Goal: Book appointment/travel/reservation

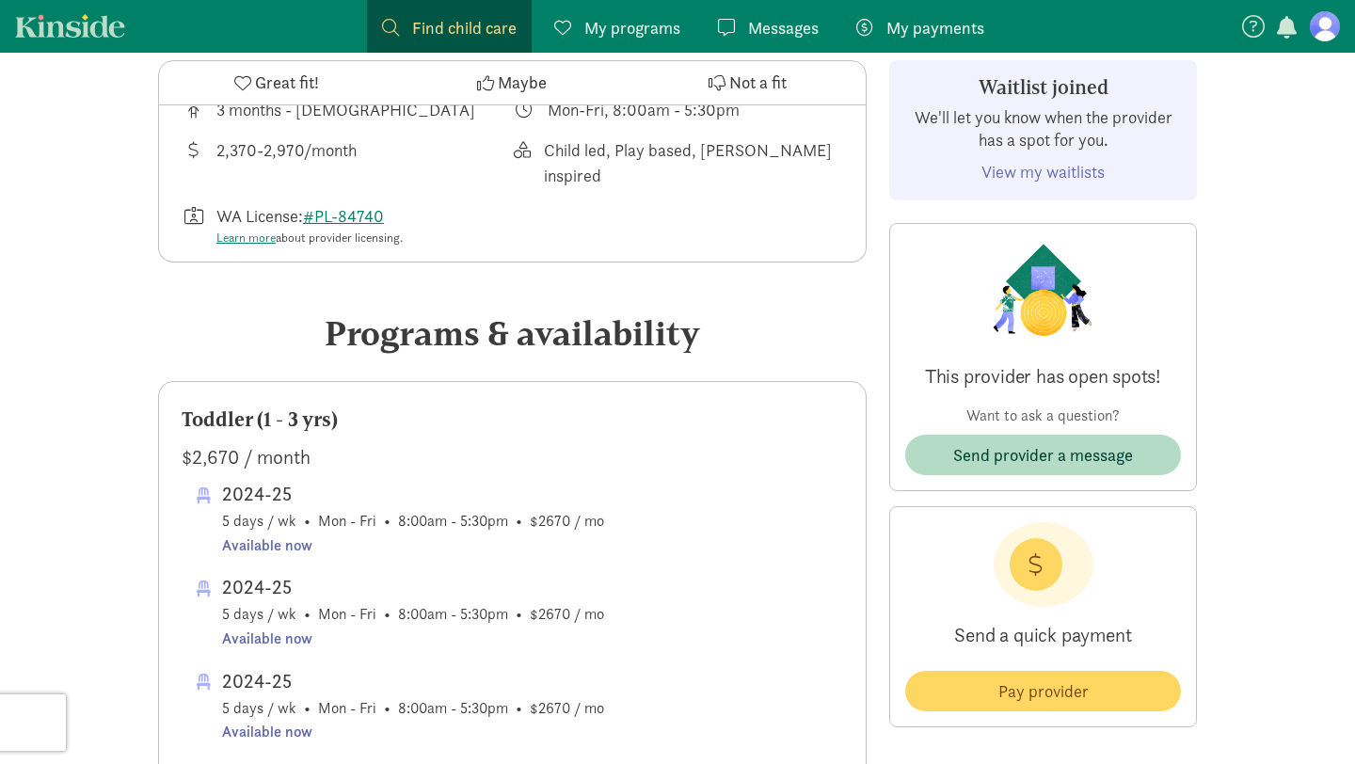
scroll to position [43, 0]
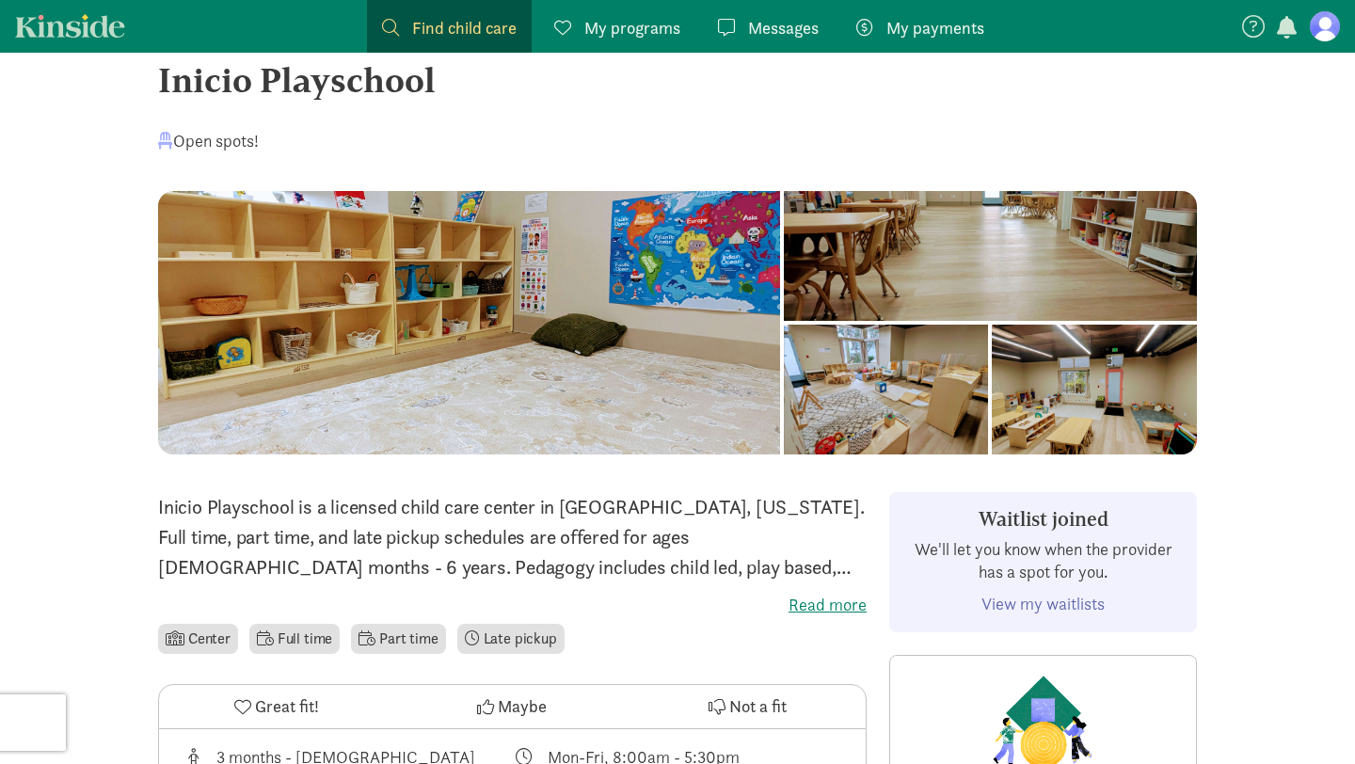
click at [811, 603] on label "Read more" at bounding box center [512, 605] width 708 height 23
click at [0, 0] on input "Read more" at bounding box center [0, 0] width 0 height 0
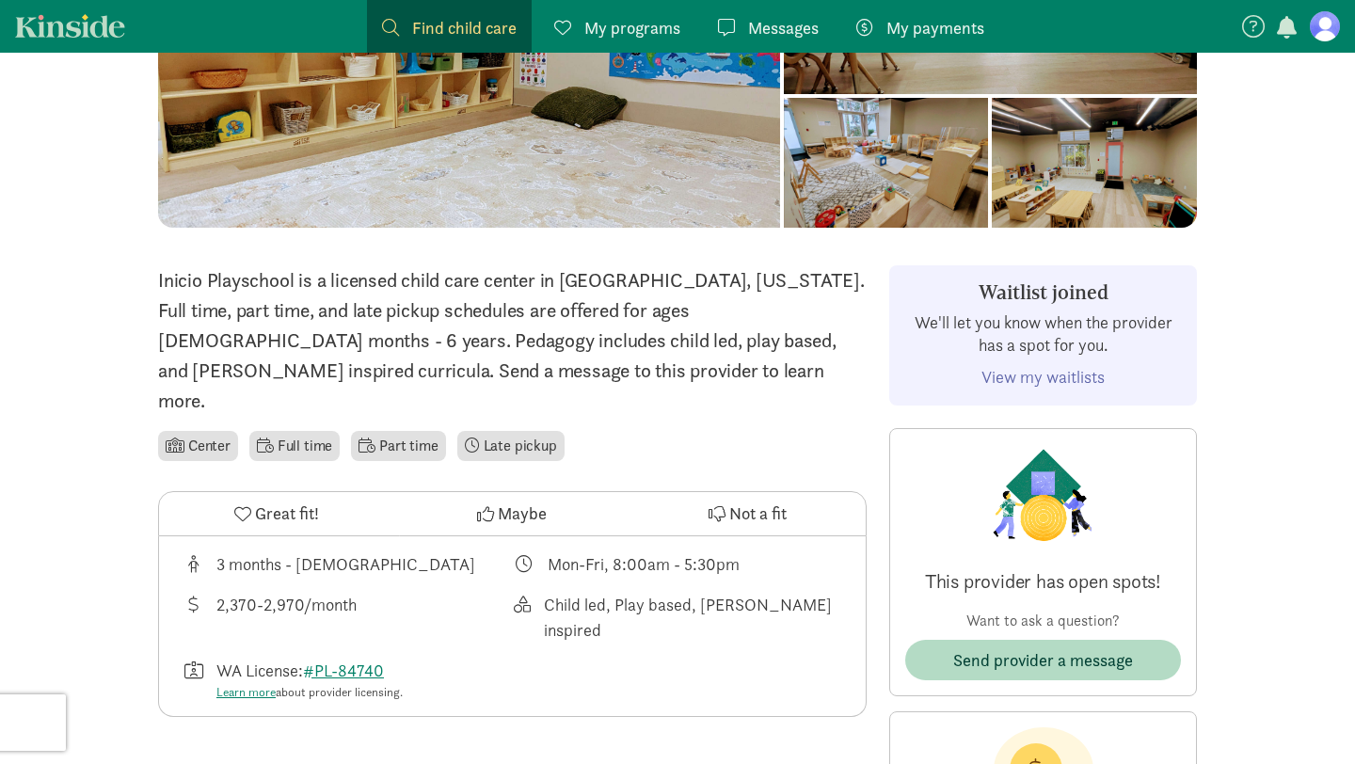
scroll to position [277, 0]
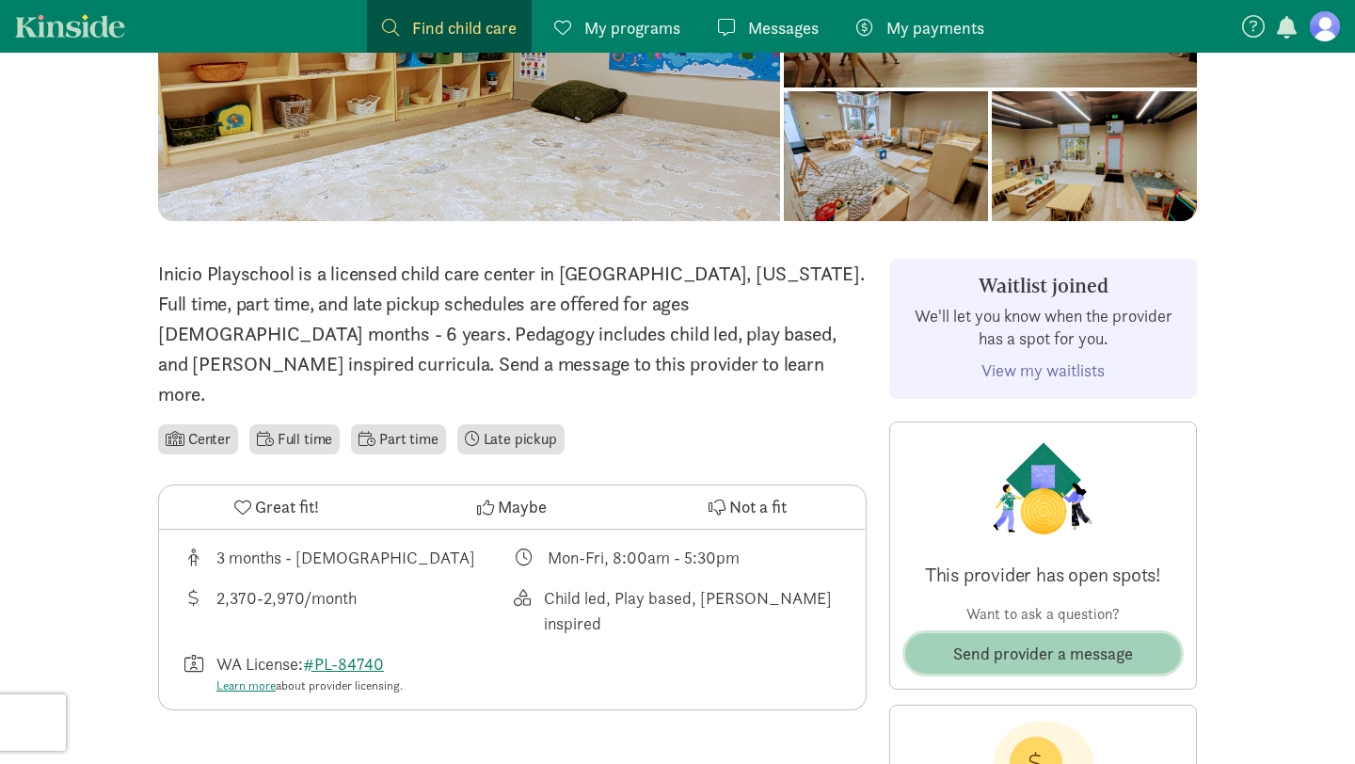
click at [1060, 658] on span "Send provider a message" at bounding box center [1043, 653] width 180 height 25
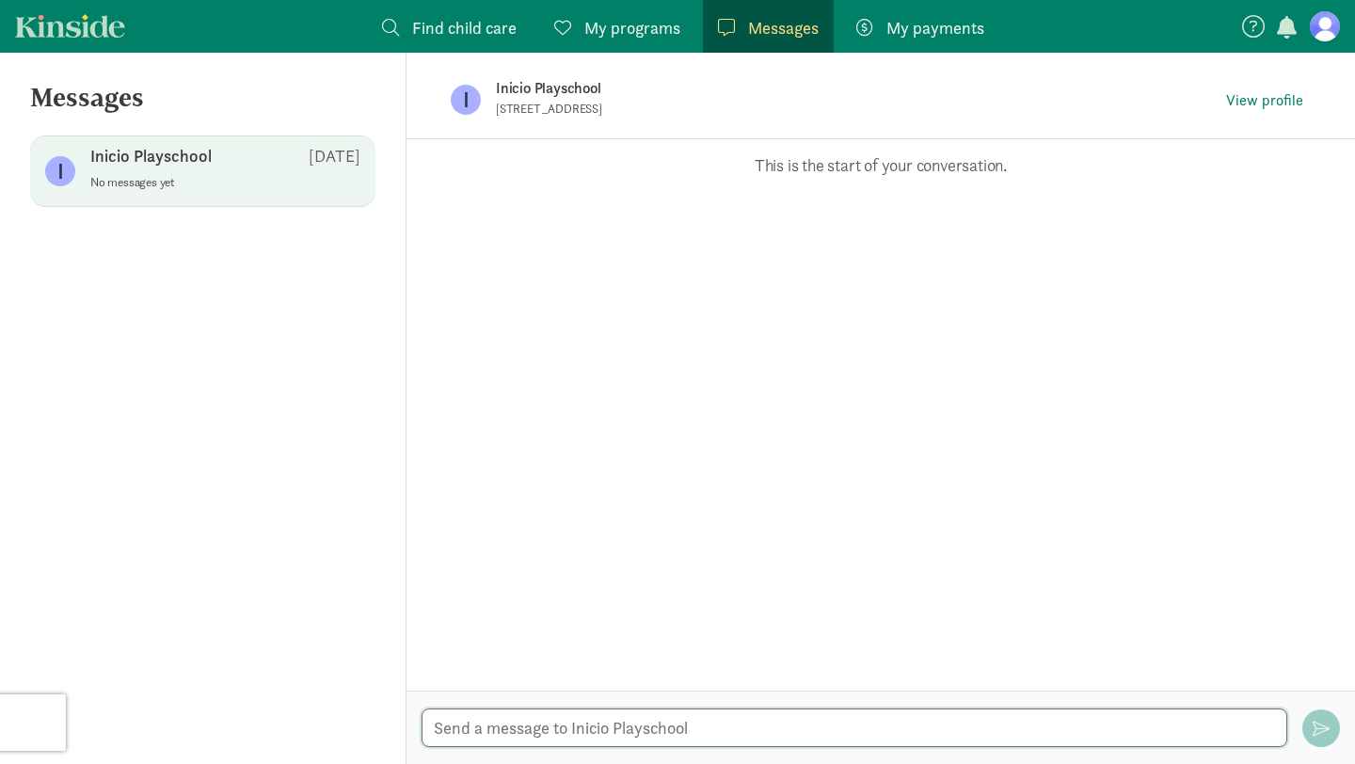
click at [652, 729] on textarea at bounding box center [853, 727] width 865 height 39
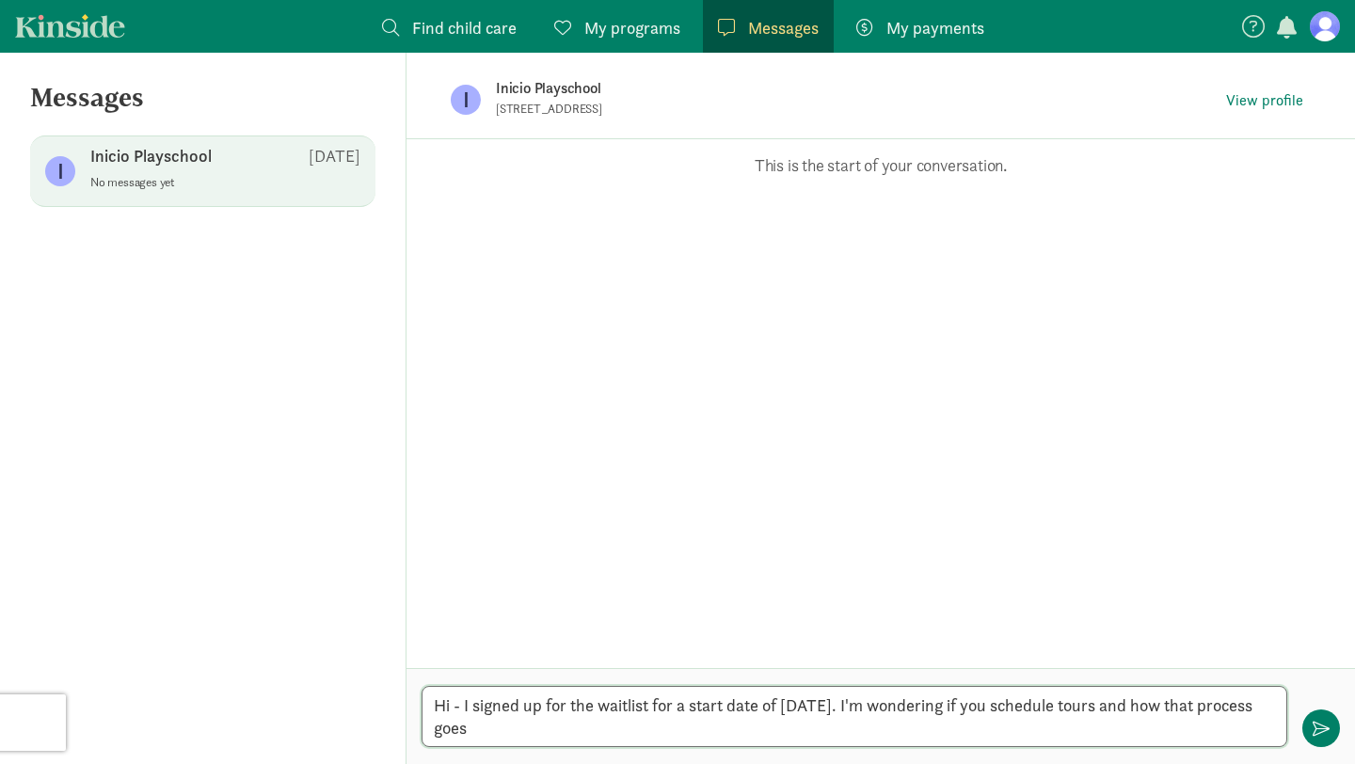
type textarea "Hi - I signed up for the waitlist for a start date of [DATE]. I'm wondering if …"
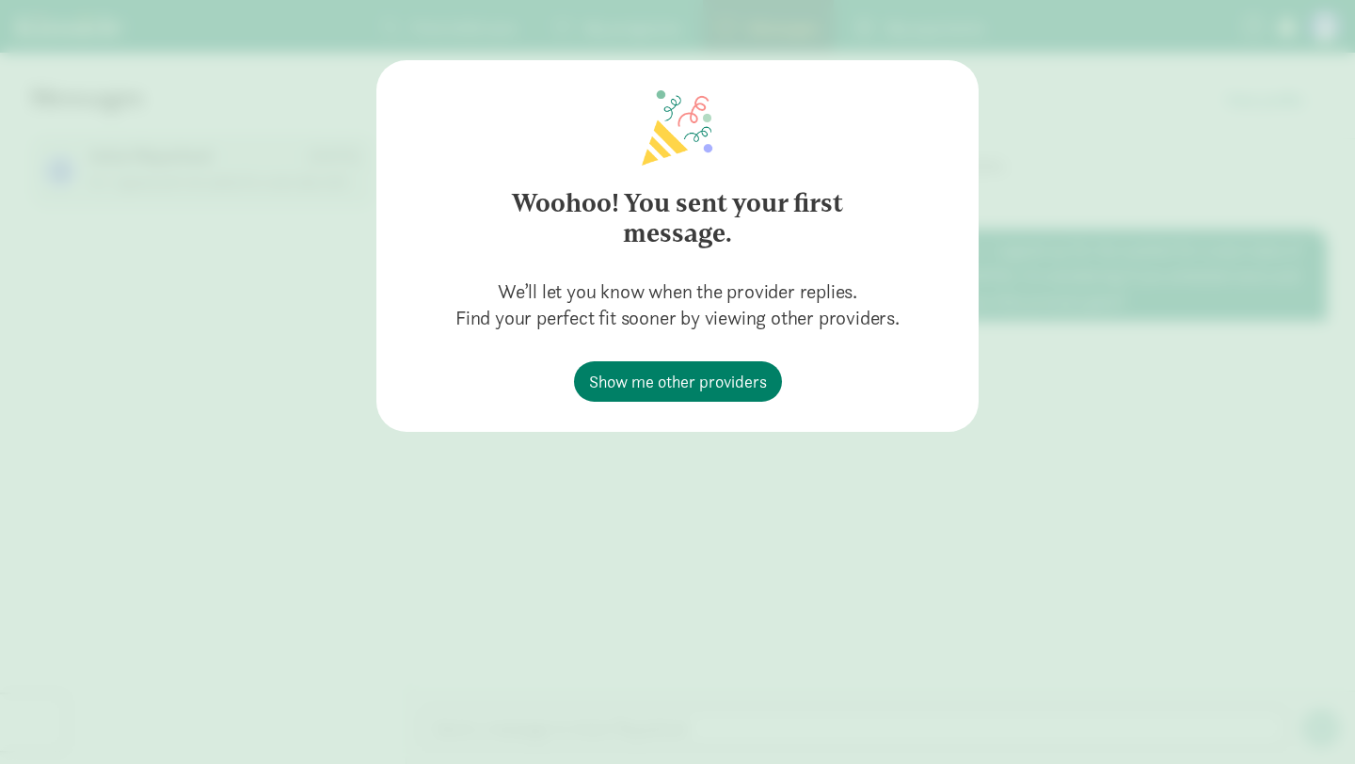
click at [425, 490] on div "Woohoo! You sent your first message. We’ll let you know when the provider repli…" at bounding box center [677, 382] width 1355 height 764
click at [1086, 139] on div "Woohoo! You sent your first message. We’ll let you know when the provider repli…" at bounding box center [677, 382] width 1355 height 764
click at [628, 388] on span "Show me other providers" at bounding box center [678, 381] width 178 height 25
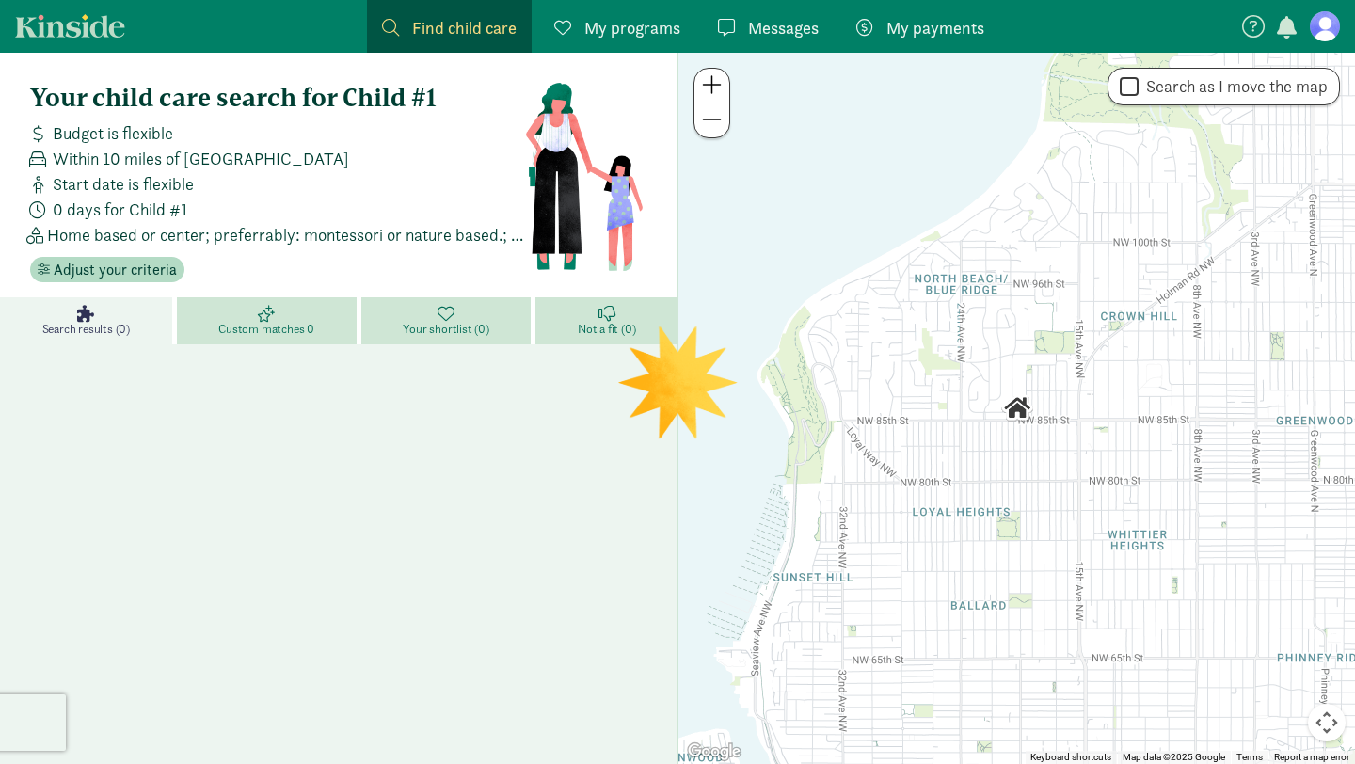
click at [749, 30] on span "Messages" at bounding box center [783, 27] width 71 height 25
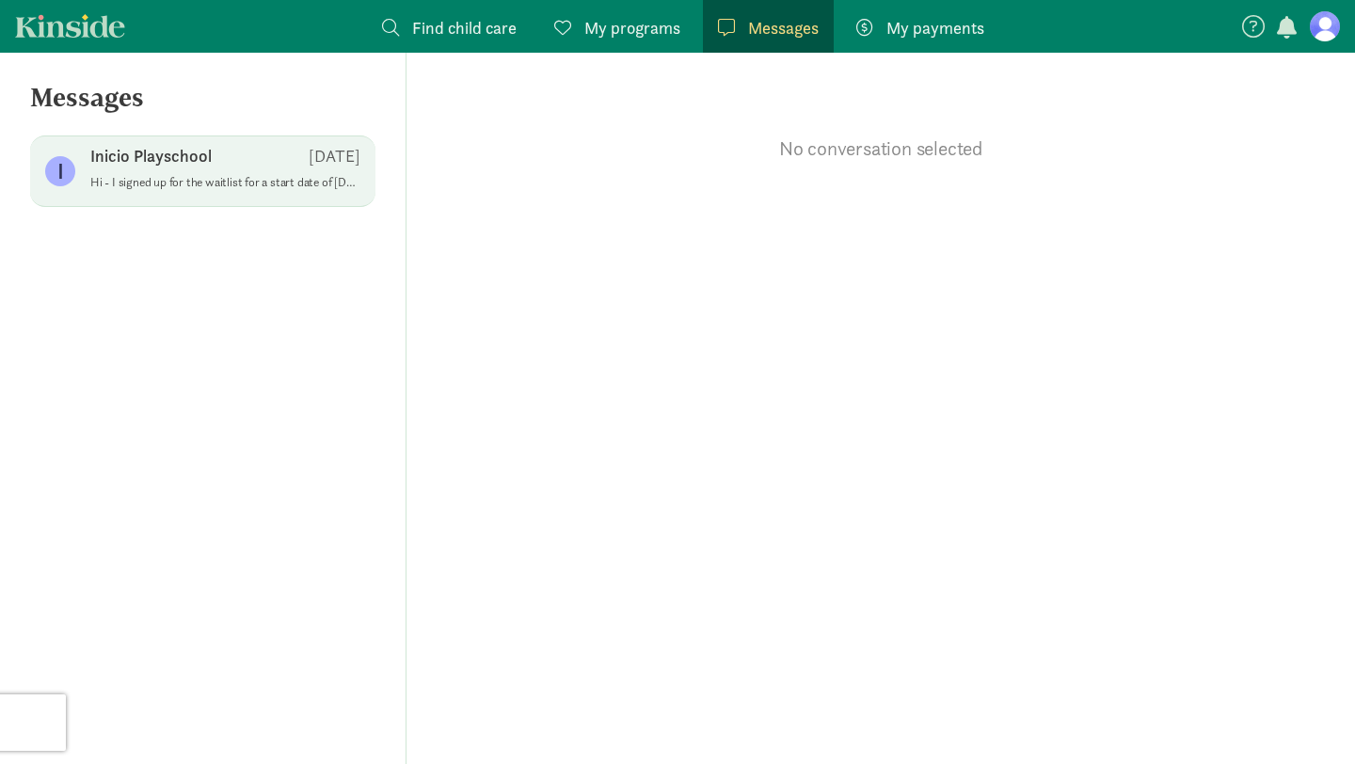
click at [220, 182] on p "Hi - I signed up for the waitlist for a start date of June 1, 2026. I'm wonderi…" at bounding box center [225, 182] width 270 height 15
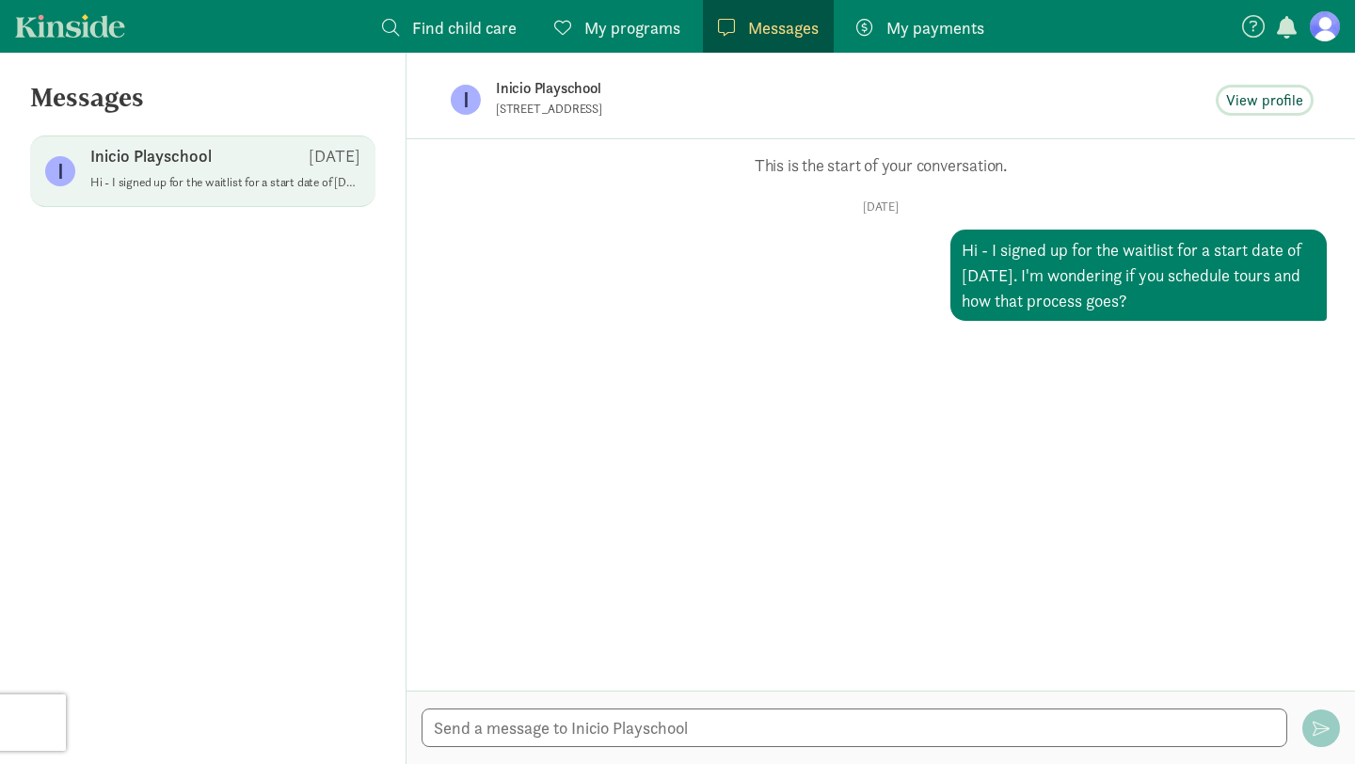
click at [1272, 106] on span "View profile" at bounding box center [1264, 100] width 77 height 23
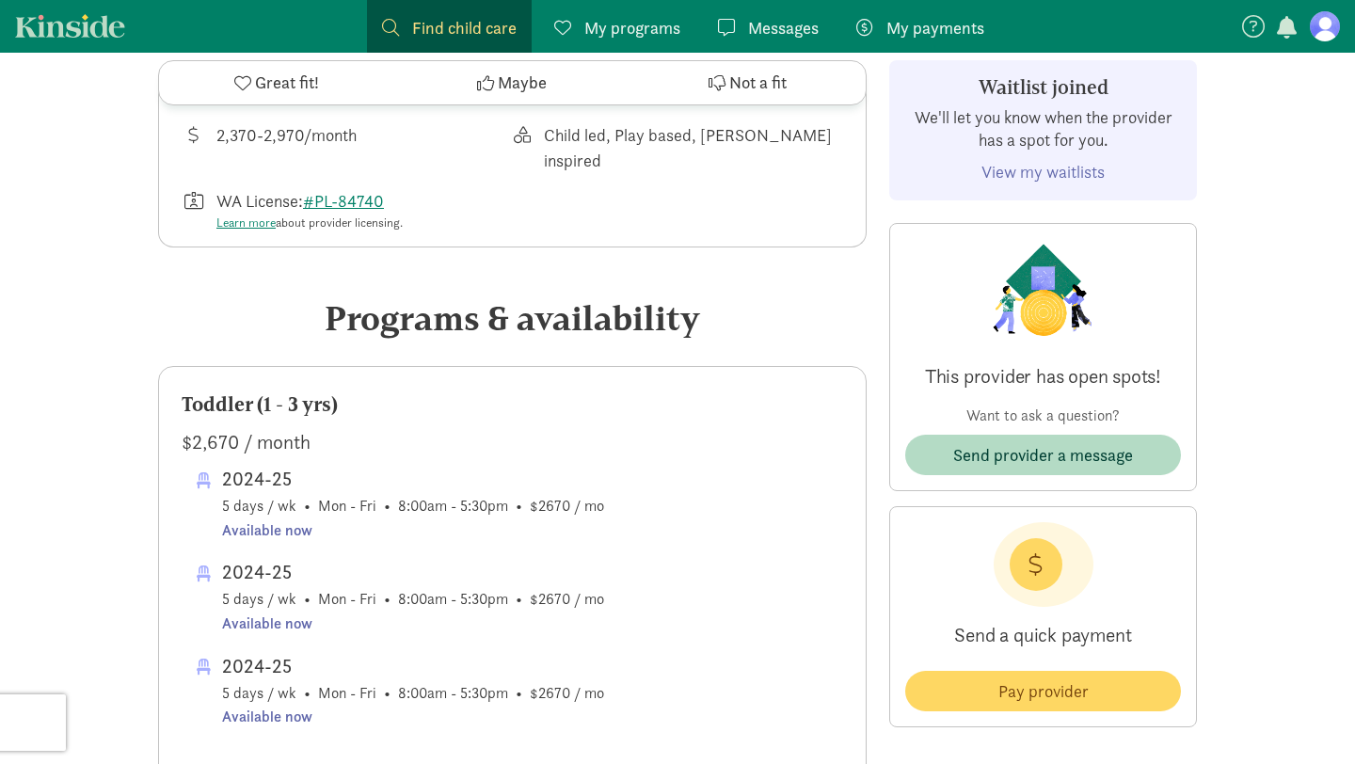
scroll to position [711, 0]
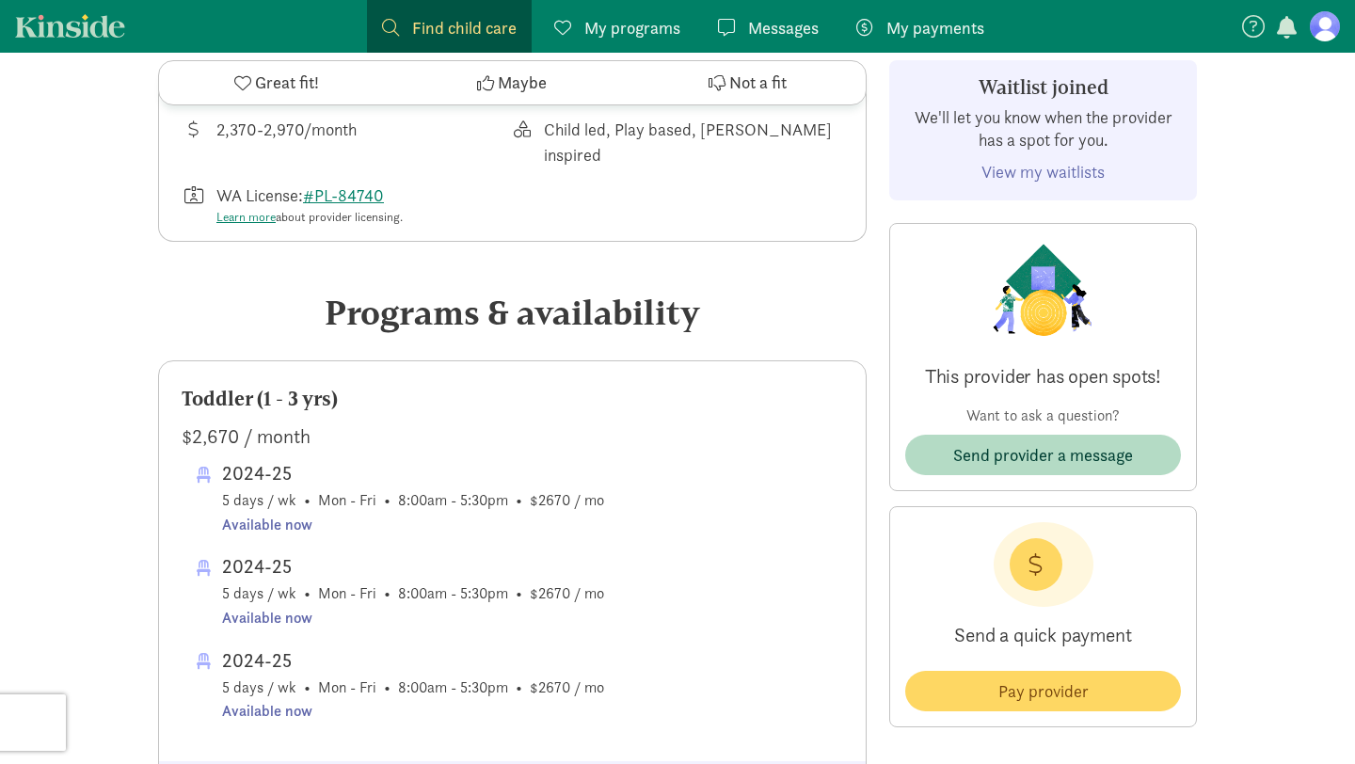
click at [776, 26] on span "Messages" at bounding box center [783, 27] width 71 height 25
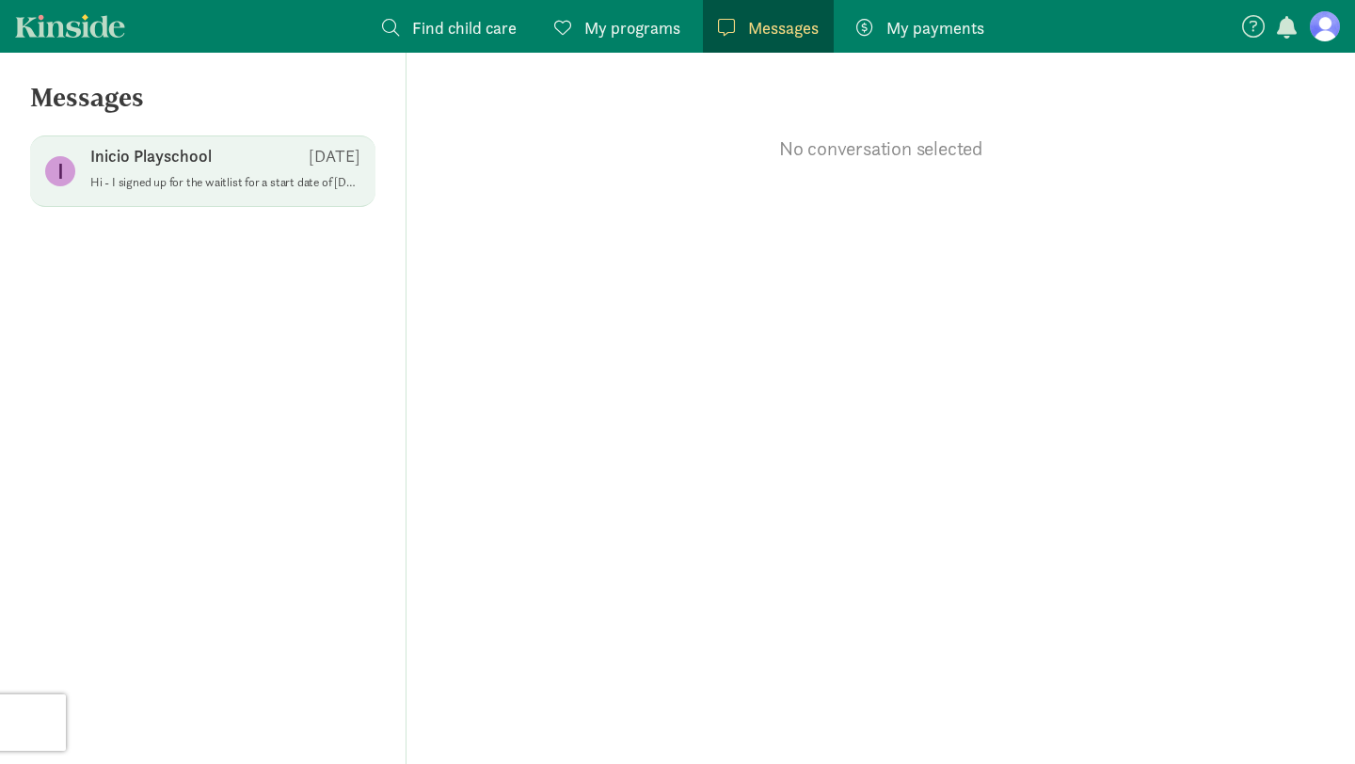
click at [292, 175] on p "Hi - I signed up for the waitlist for a start date of [DATE]. I'm wondering if …" at bounding box center [225, 182] width 270 height 15
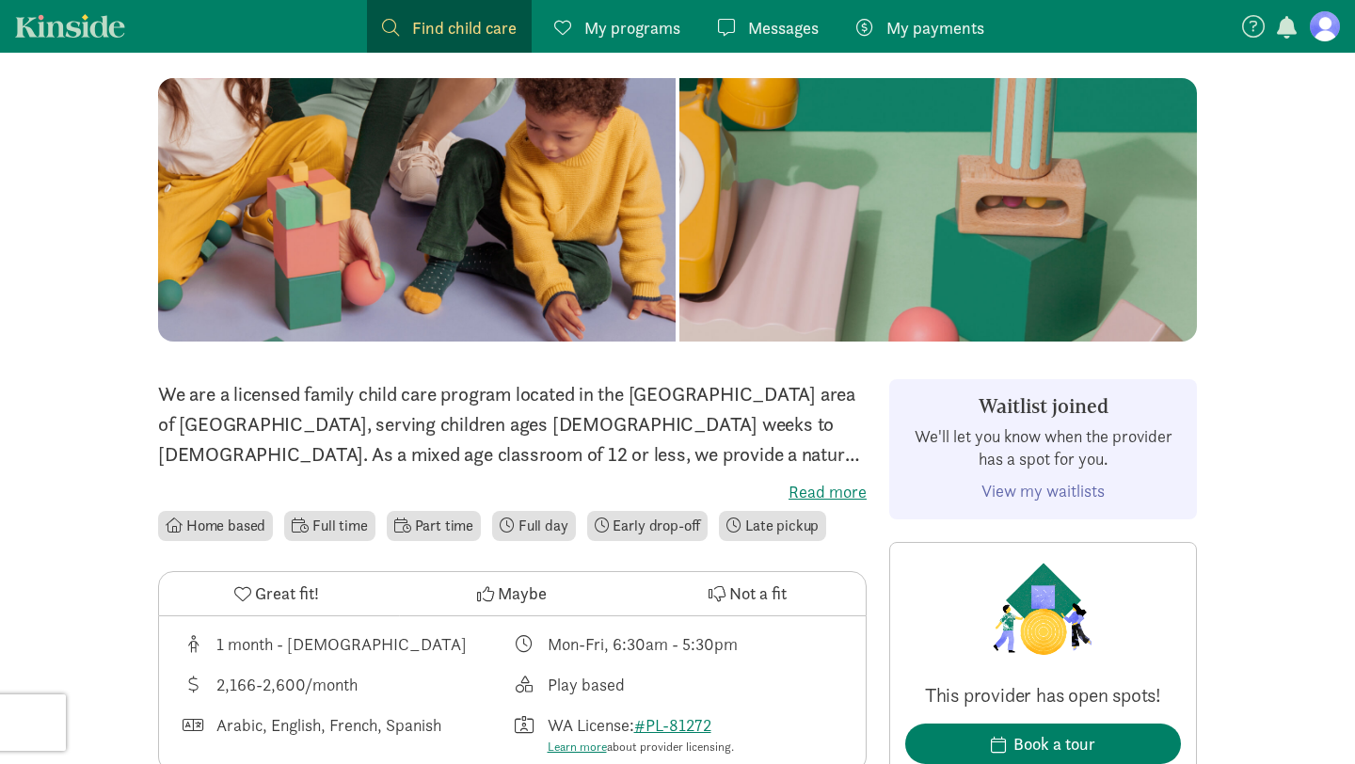
scroll to position [172, 0]
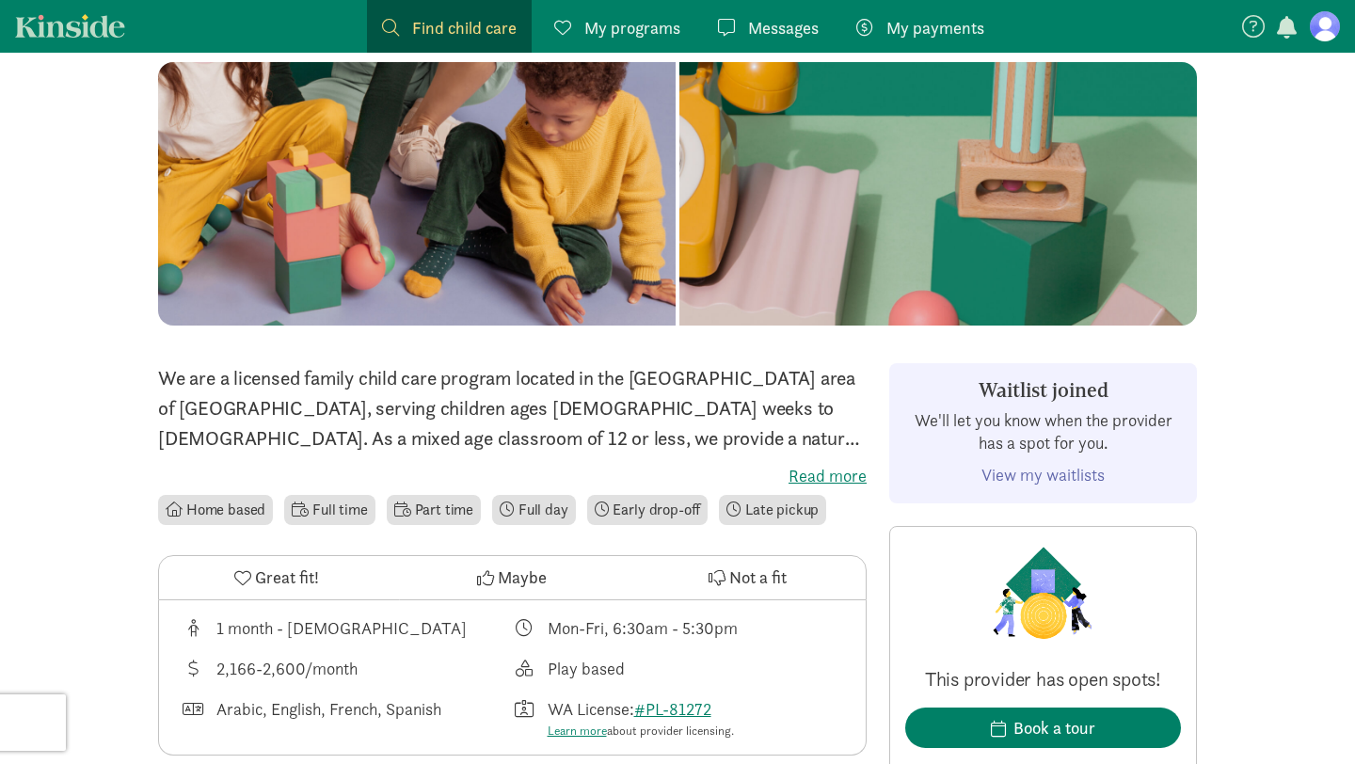
click at [826, 479] on label "Read more" at bounding box center [512, 476] width 708 height 23
click at [0, 0] on input "Read more" at bounding box center [0, 0] width 0 height 0
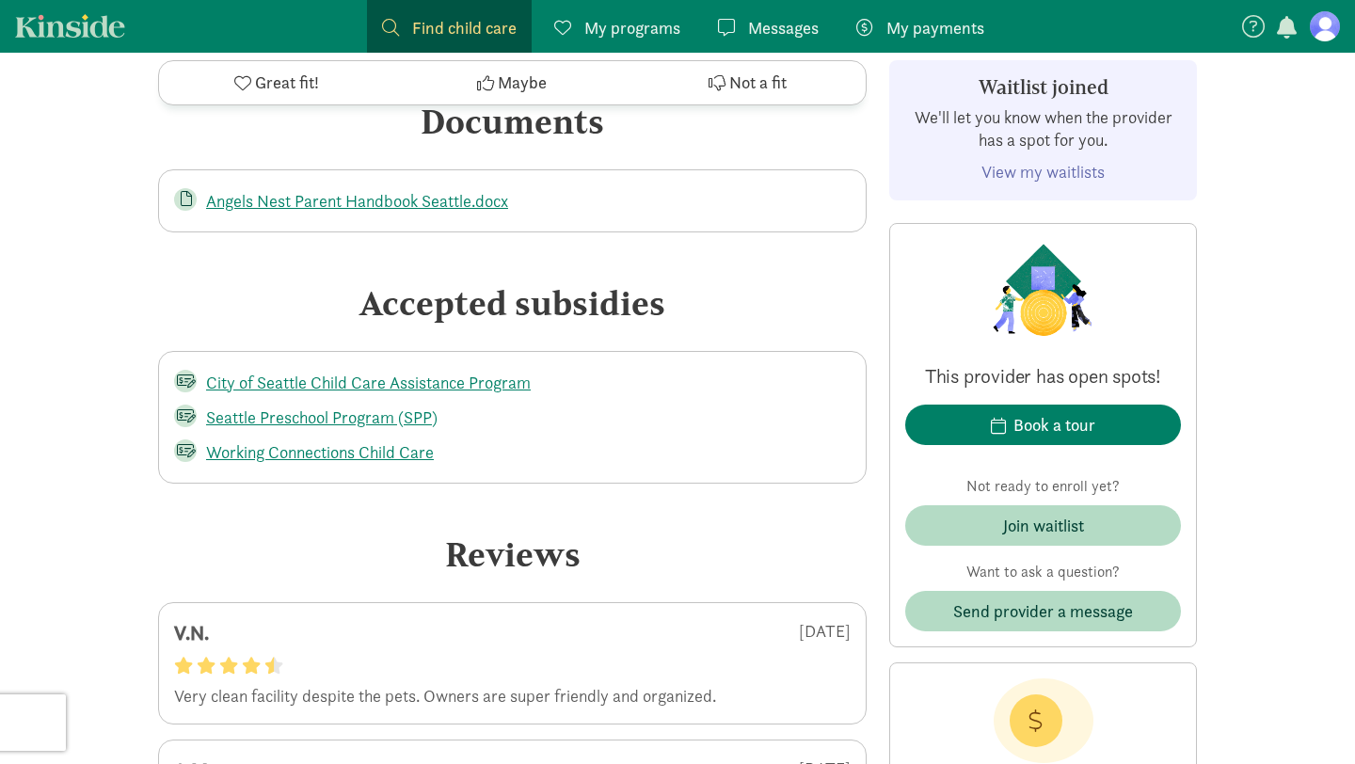
scroll to position [3084, 0]
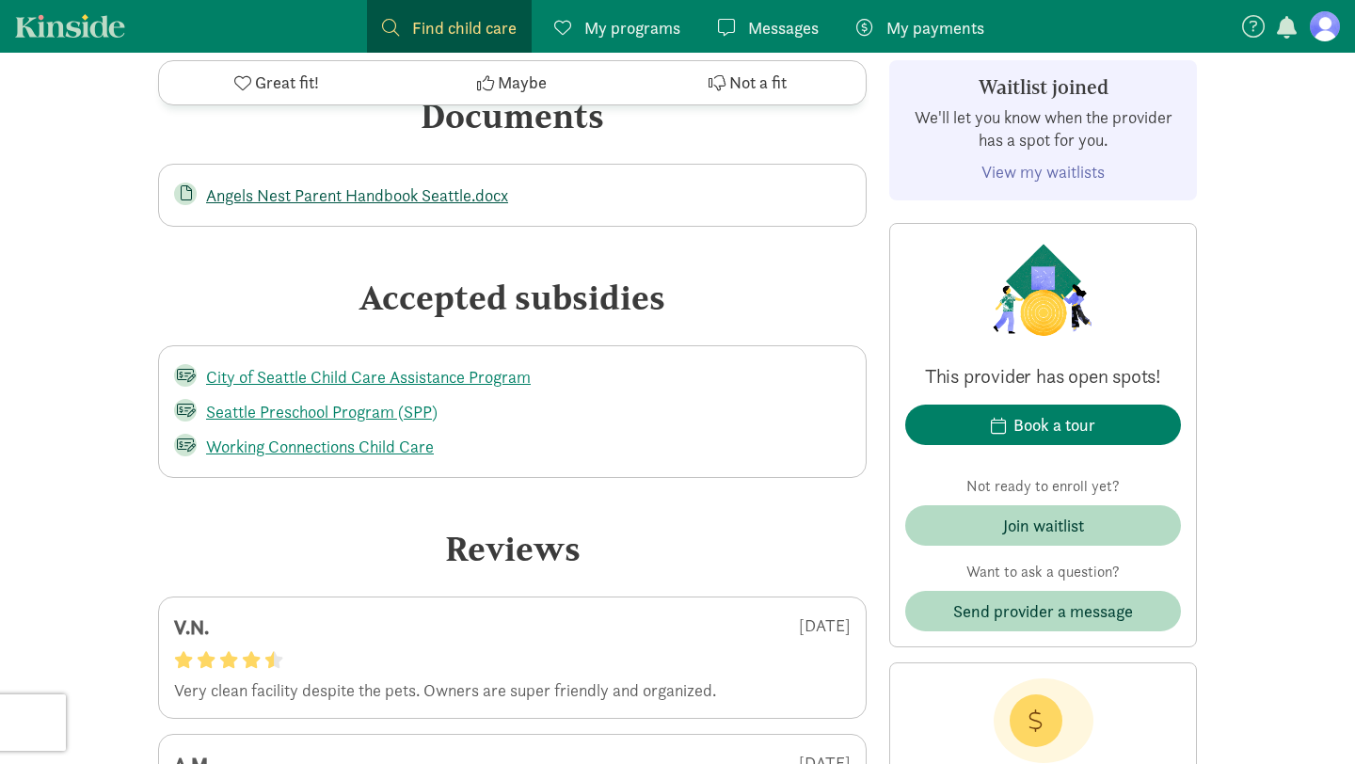
click at [309, 184] on link "Angels Nest Parent Handbook Seattle.docx" at bounding box center [357, 195] width 302 height 22
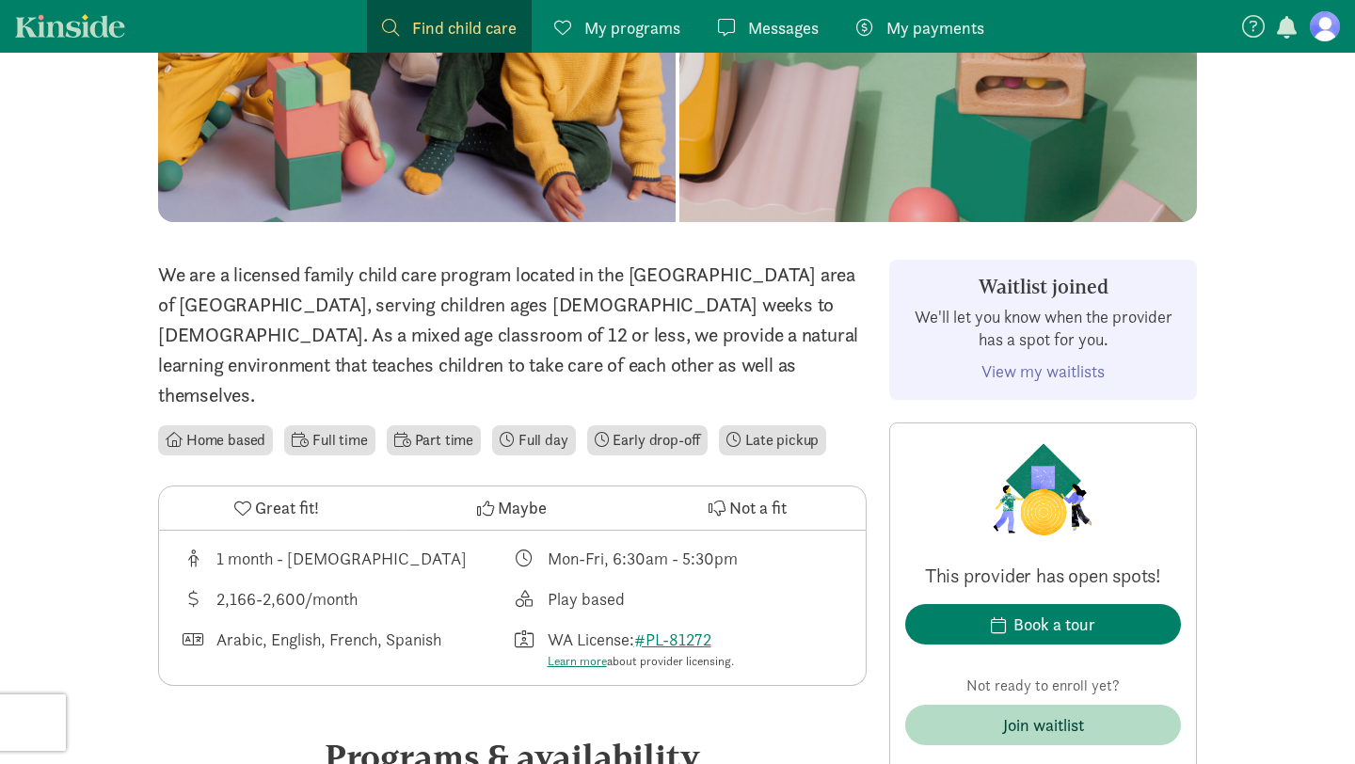
scroll to position [277, 0]
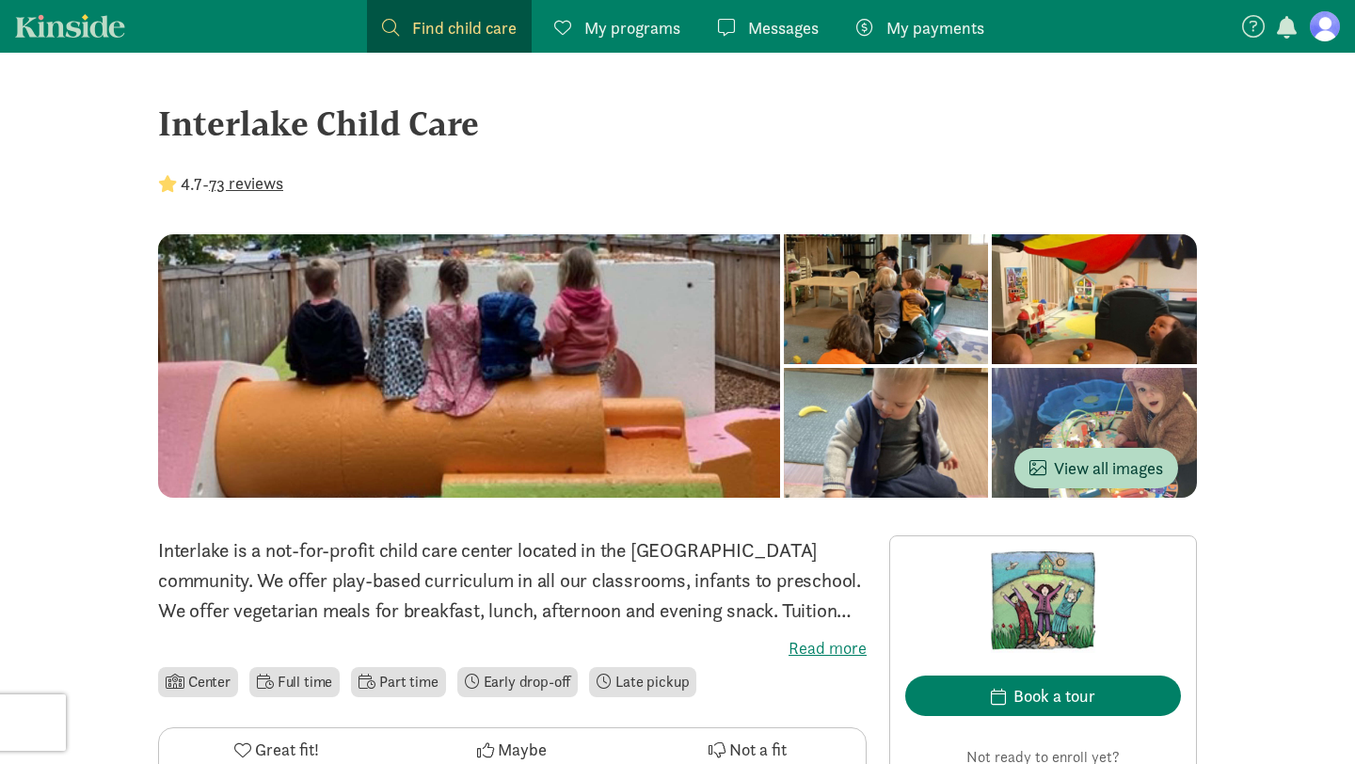
click at [1322, 31] on figure at bounding box center [1324, 26] width 30 height 30
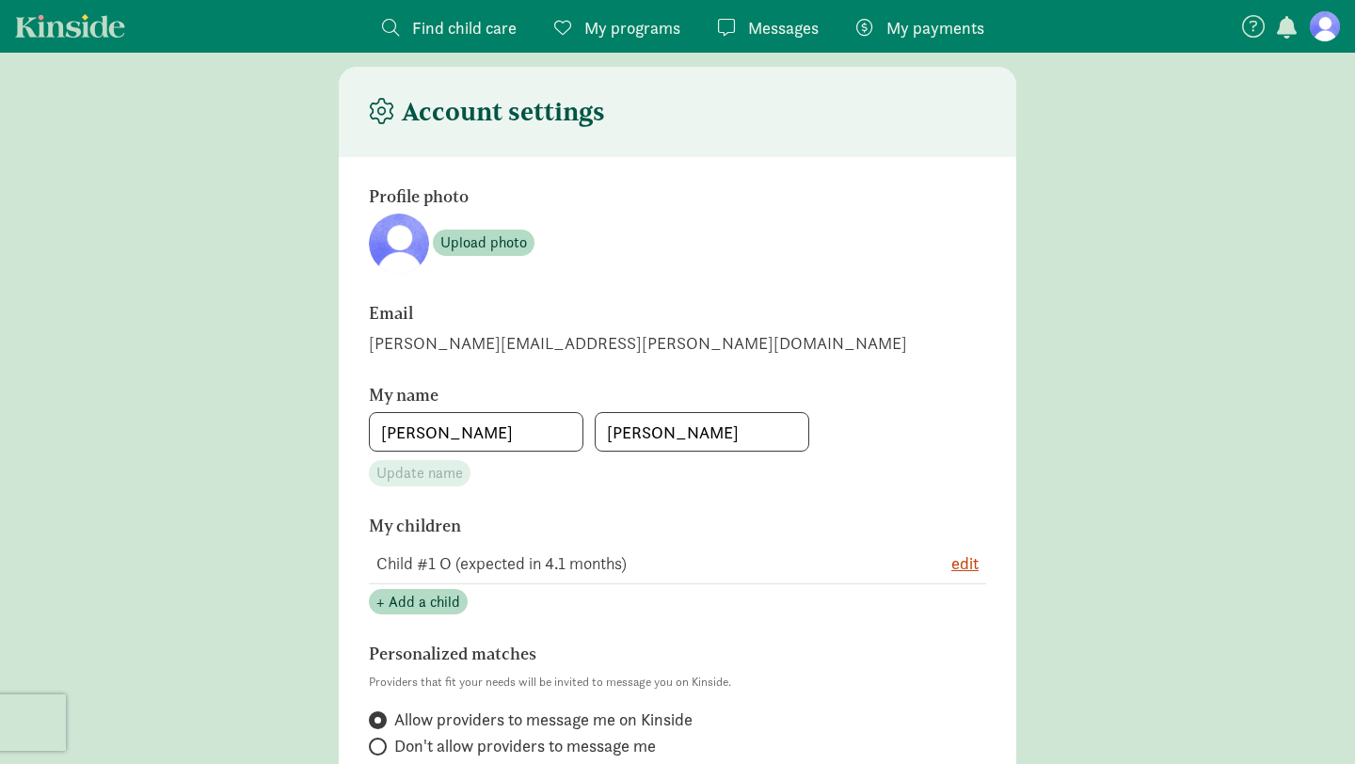
scroll to position [26, 0]
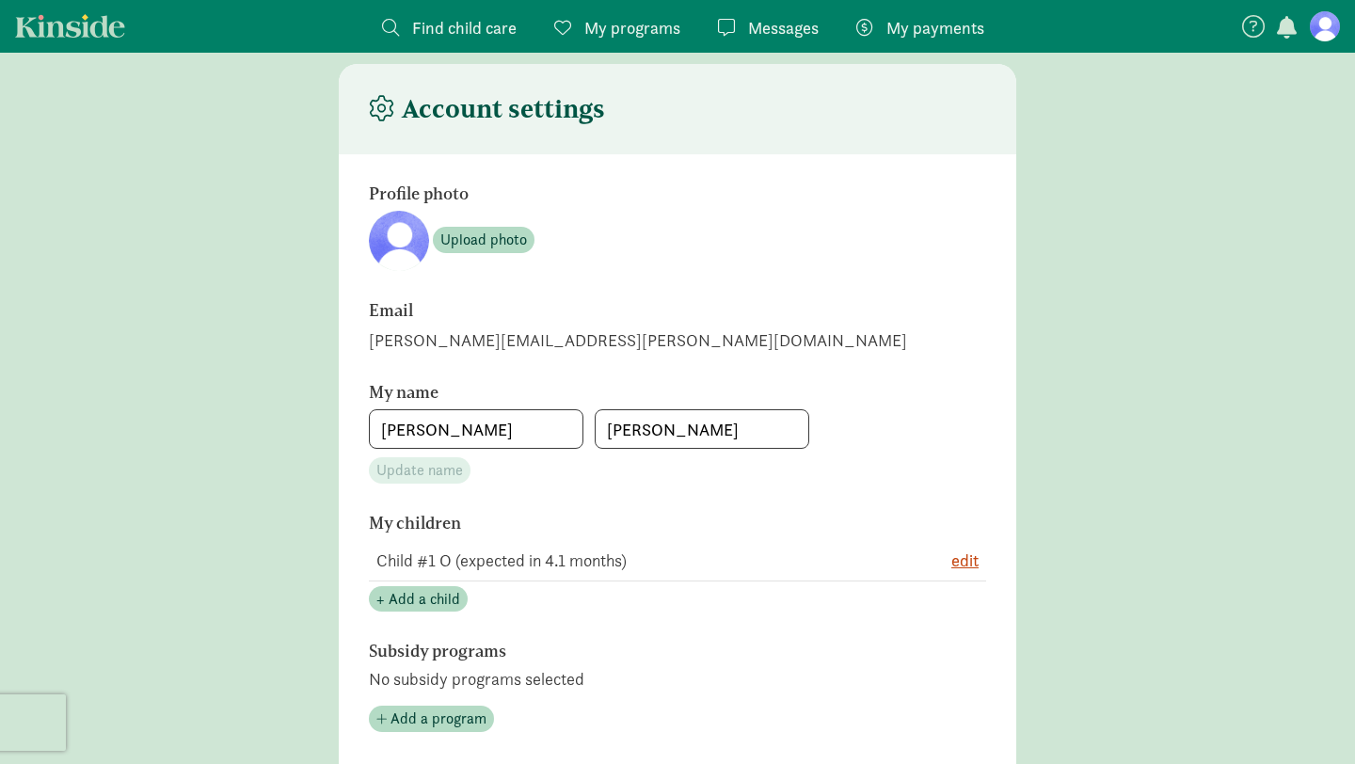
click at [637, 32] on span "My programs" at bounding box center [632, 27] width 96 height 25
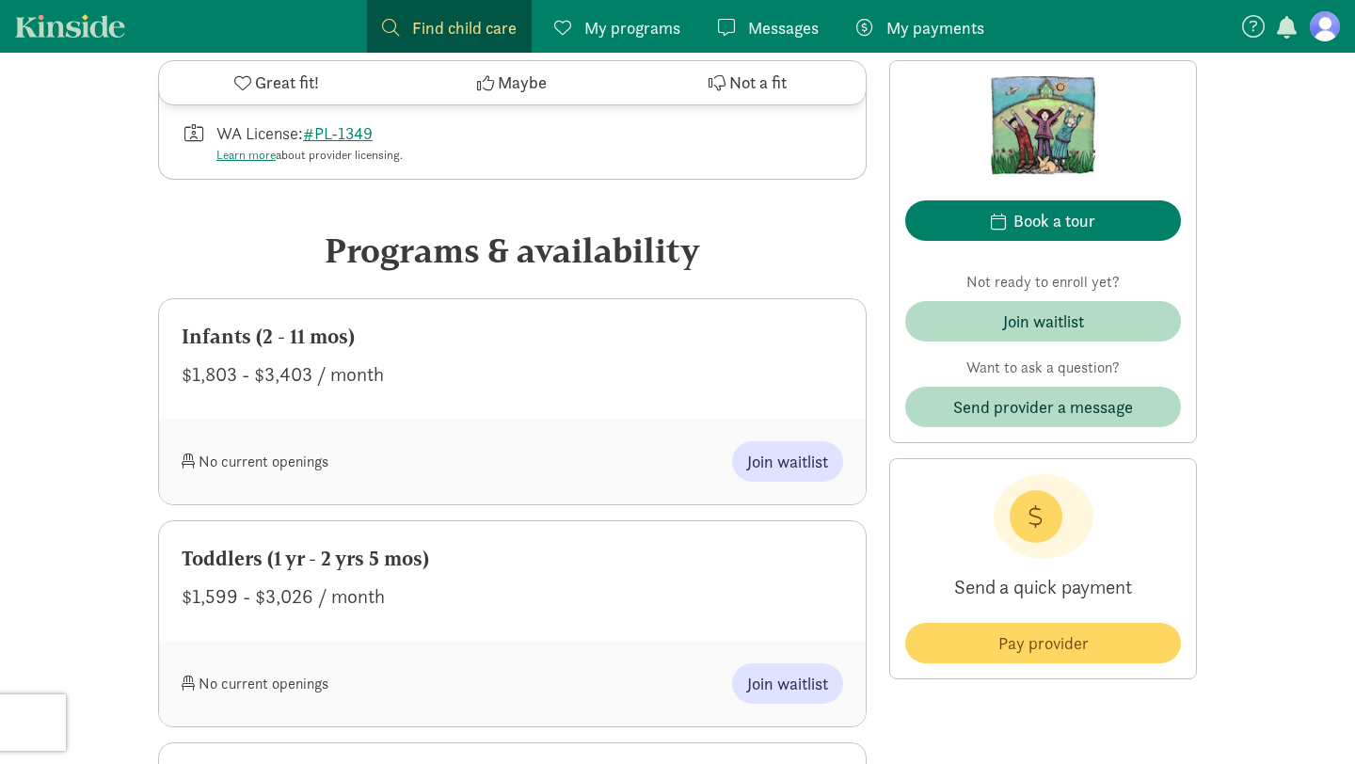
scroll to position [815, 0]
click at [785, 458] on span "Join waitlist" at bounding box center [787, 460] width 81 height 25
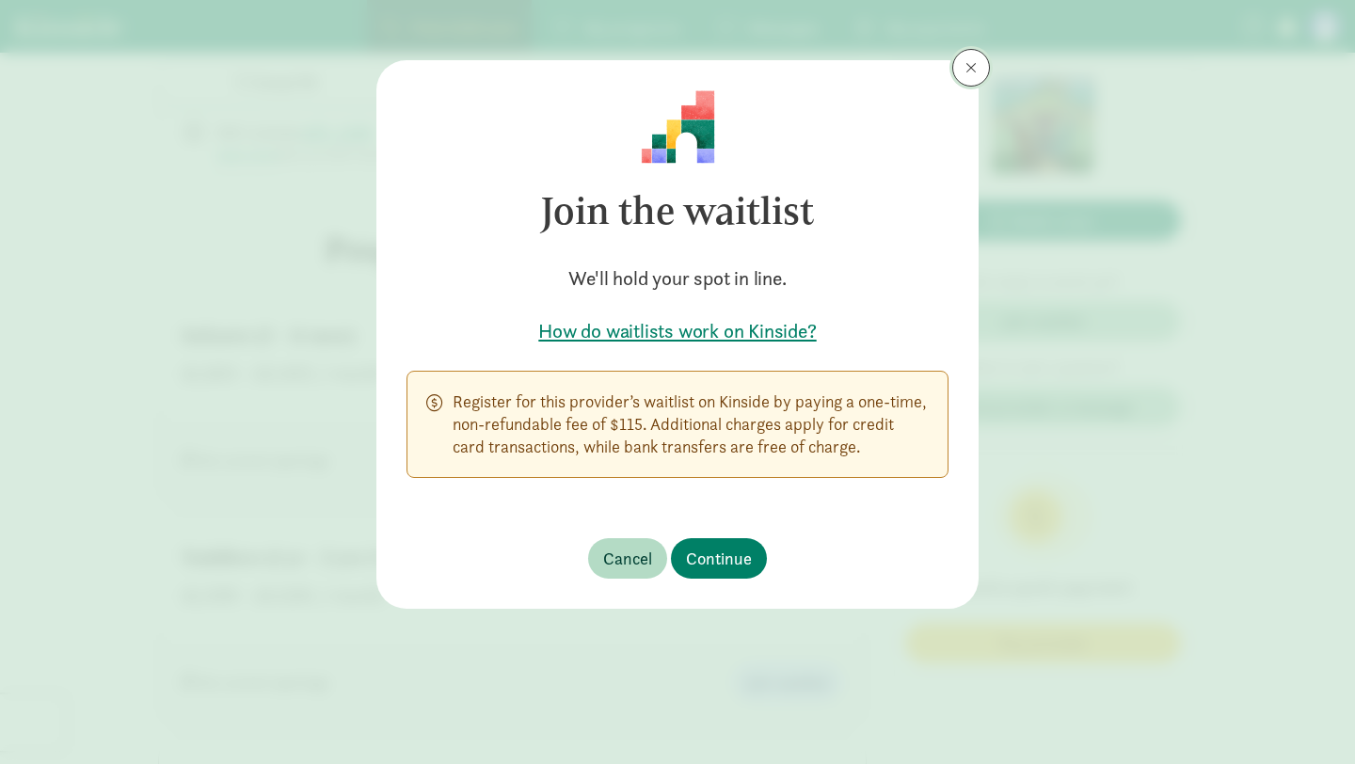
click at [971, 66] on span at bounding box center [970, 67] width 11 height 15
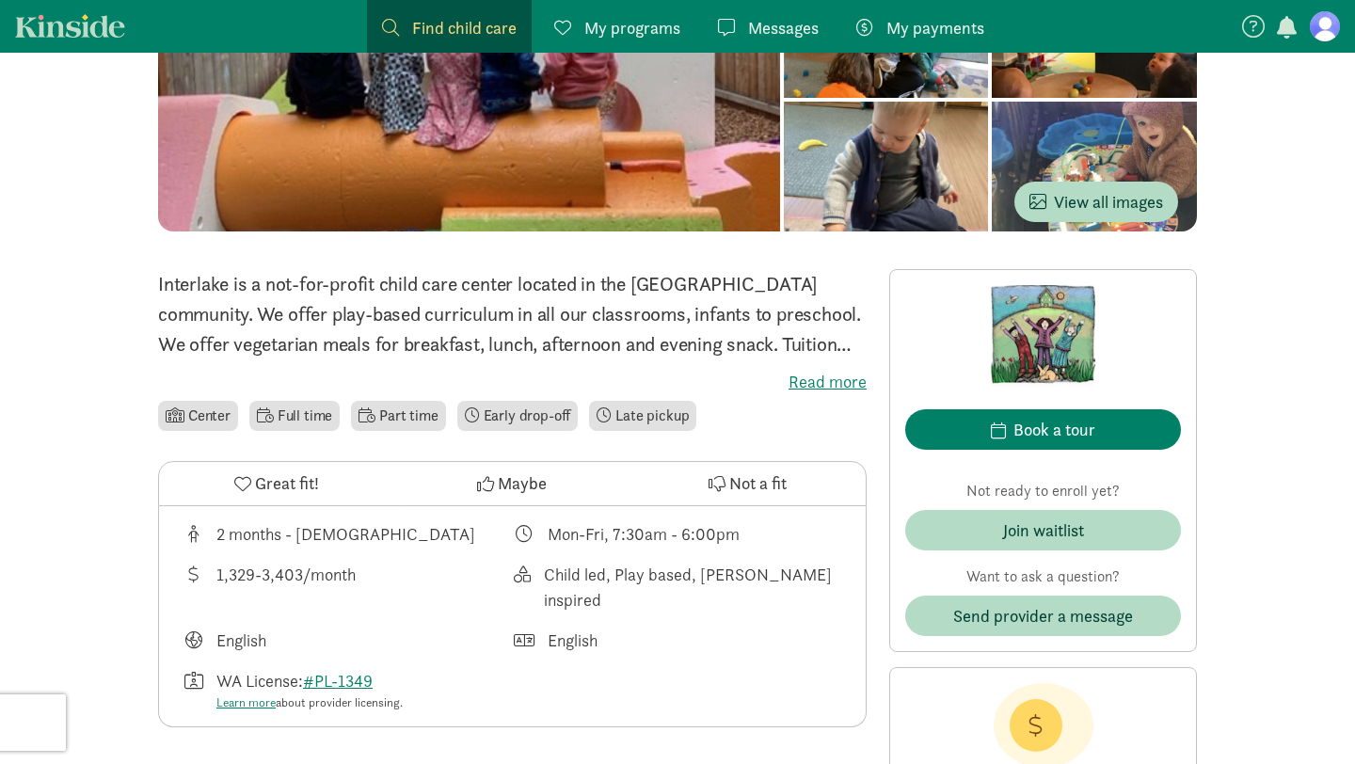
scroll to position [271, 0]
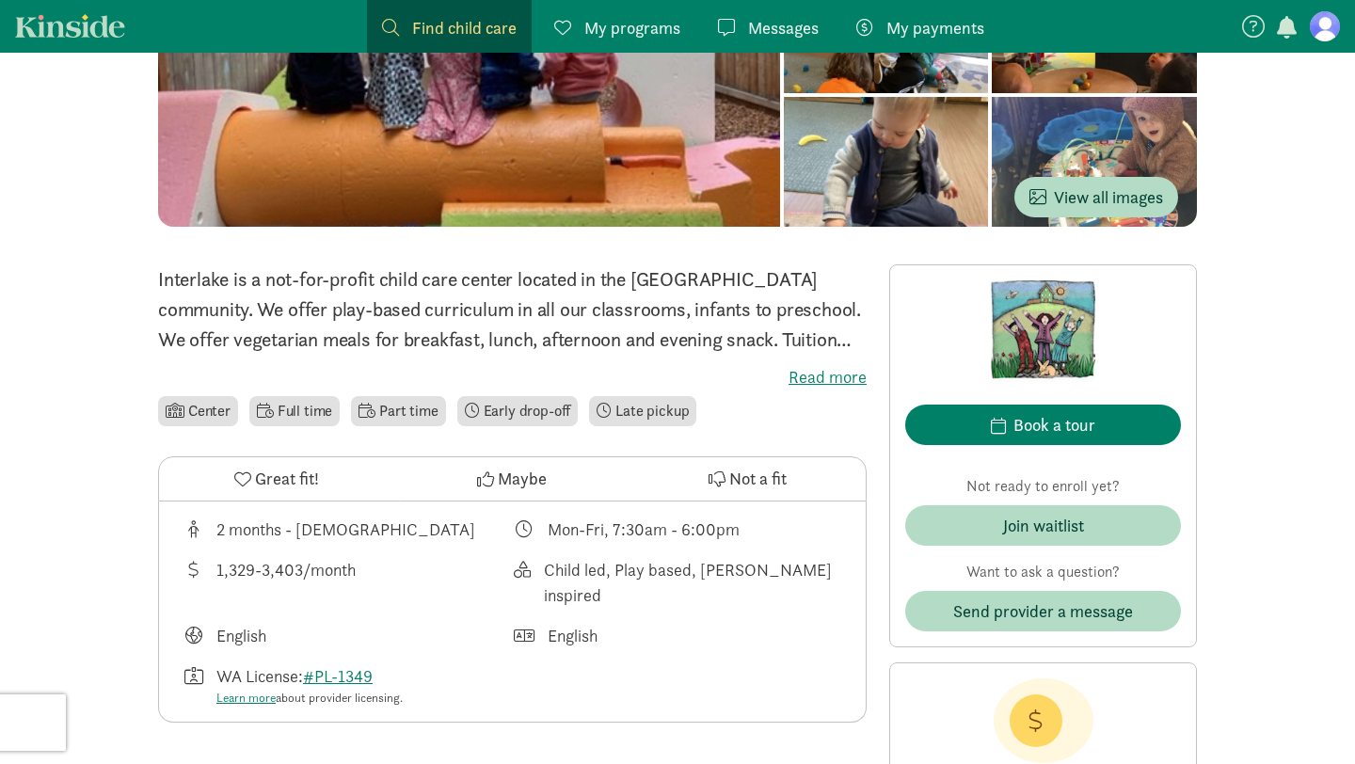
click at [630, 40] on link "My programs Programs" at bounding box center [617, 26] width 156 height 53
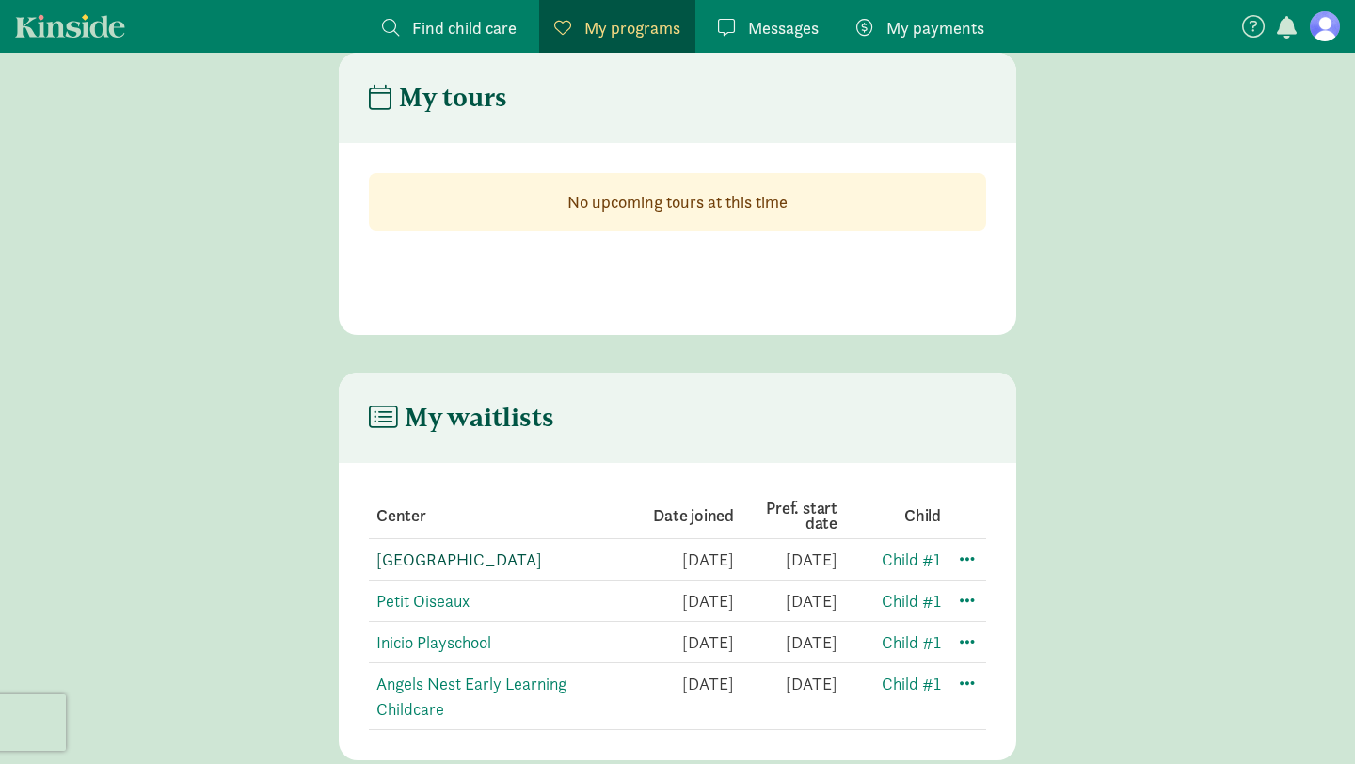
click at [542, 557] on link "[GEOGRAPHIC_DATA]" at bounding box center [459, 559] width 166 height 22
click at [462, 682] on link "Angels Nest Early Learning Childcare" at bounding box center [471, 696] width 190 height 47
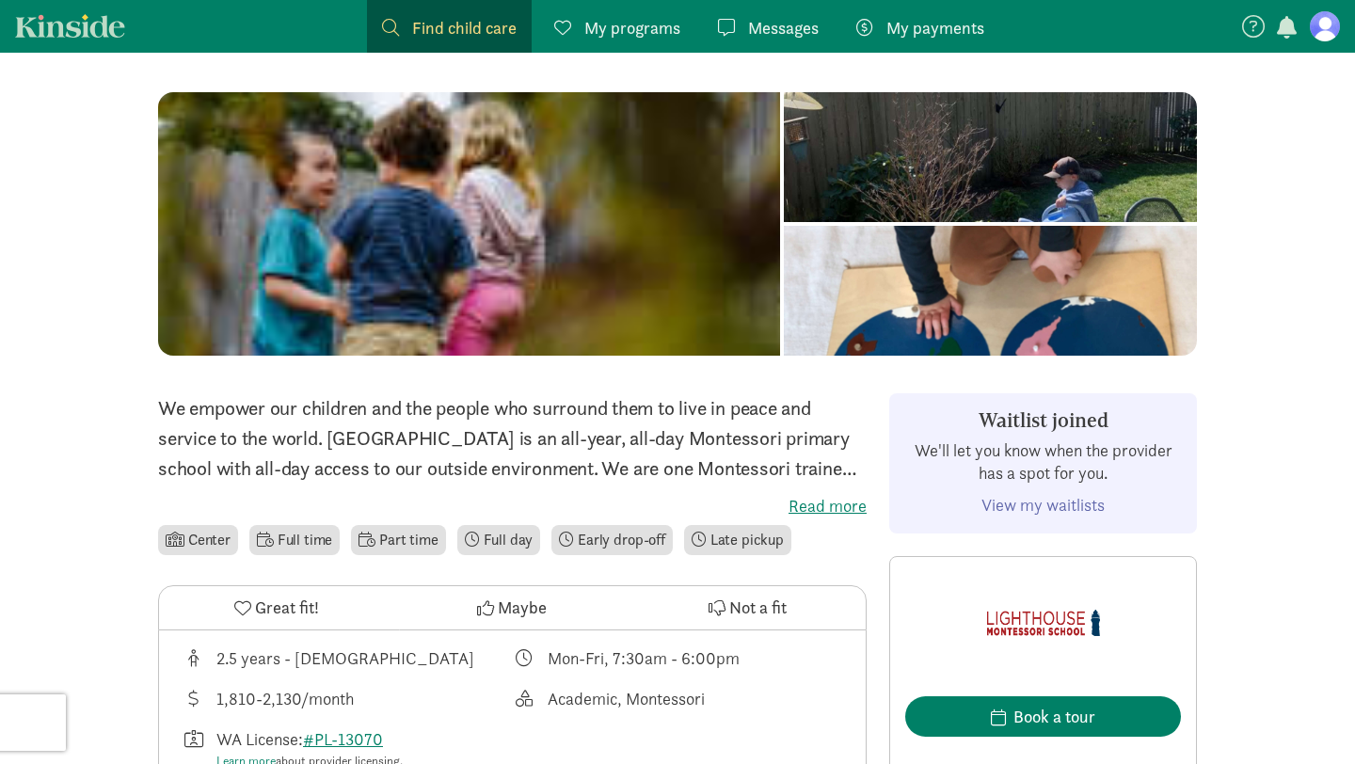
scroll to position [158, 0]
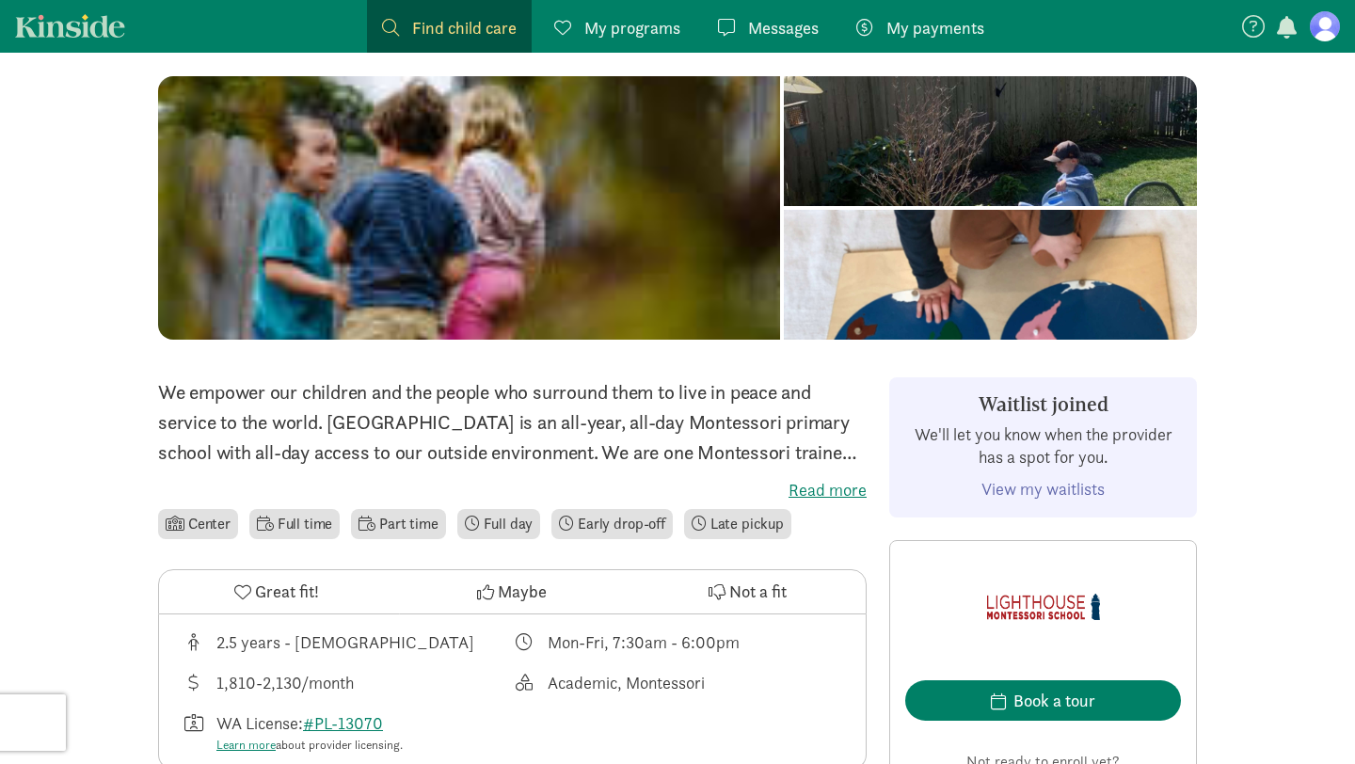
click at [801, 482] on label "Read more" at bounding box center [512, 490] width 708 height 23
click at [0, 0] on input "Read more" at bounding box center [0, 0] width 0 height 0
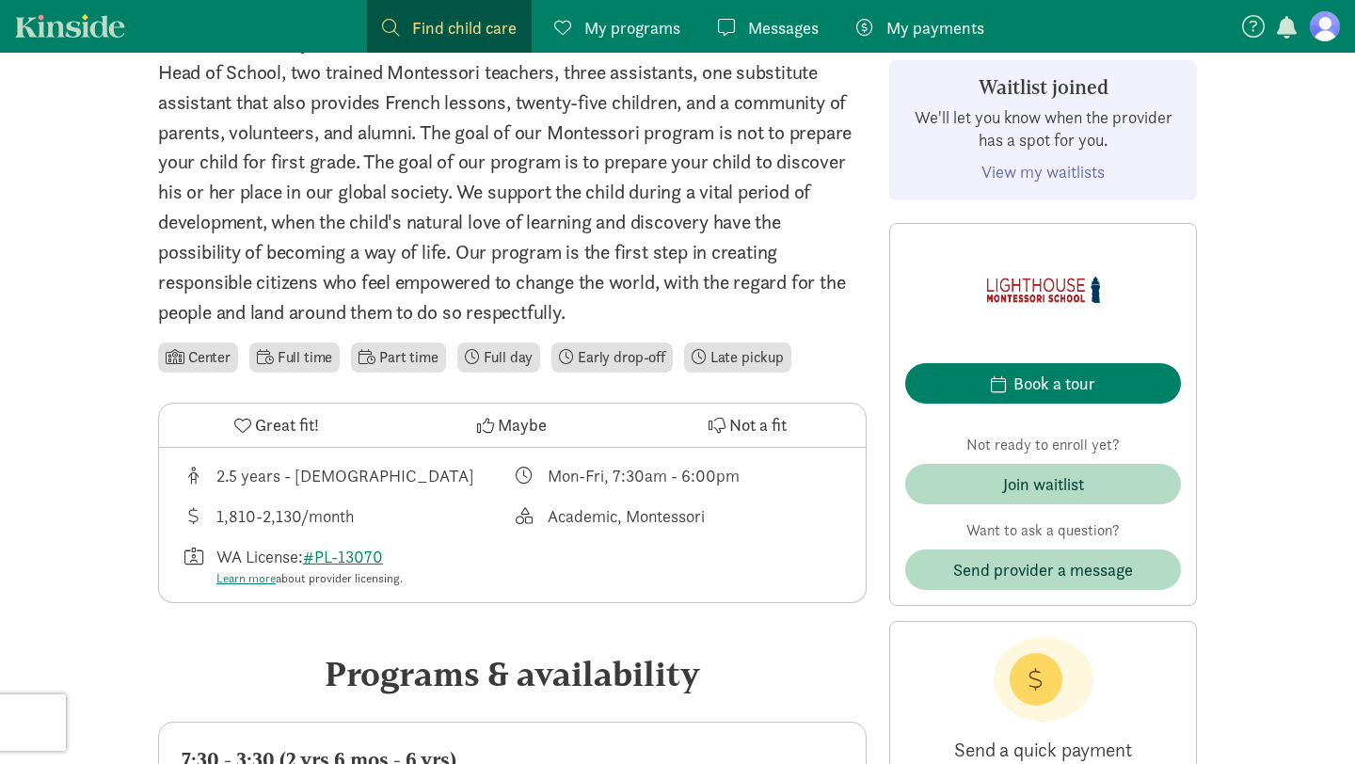
scroll to position [570, 0]
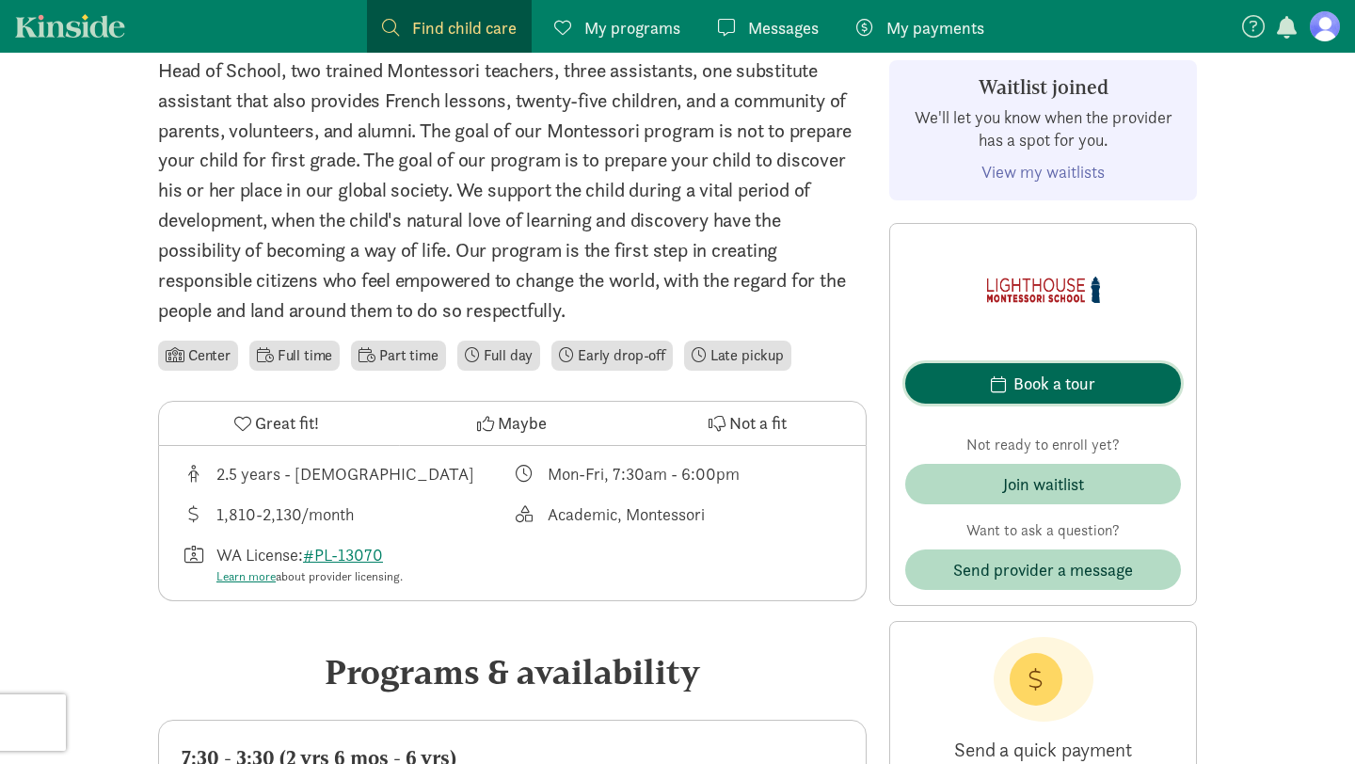
click at [1011, 386] on span "Book a tour" at bounding box center [1043, 383] width 246 height 25
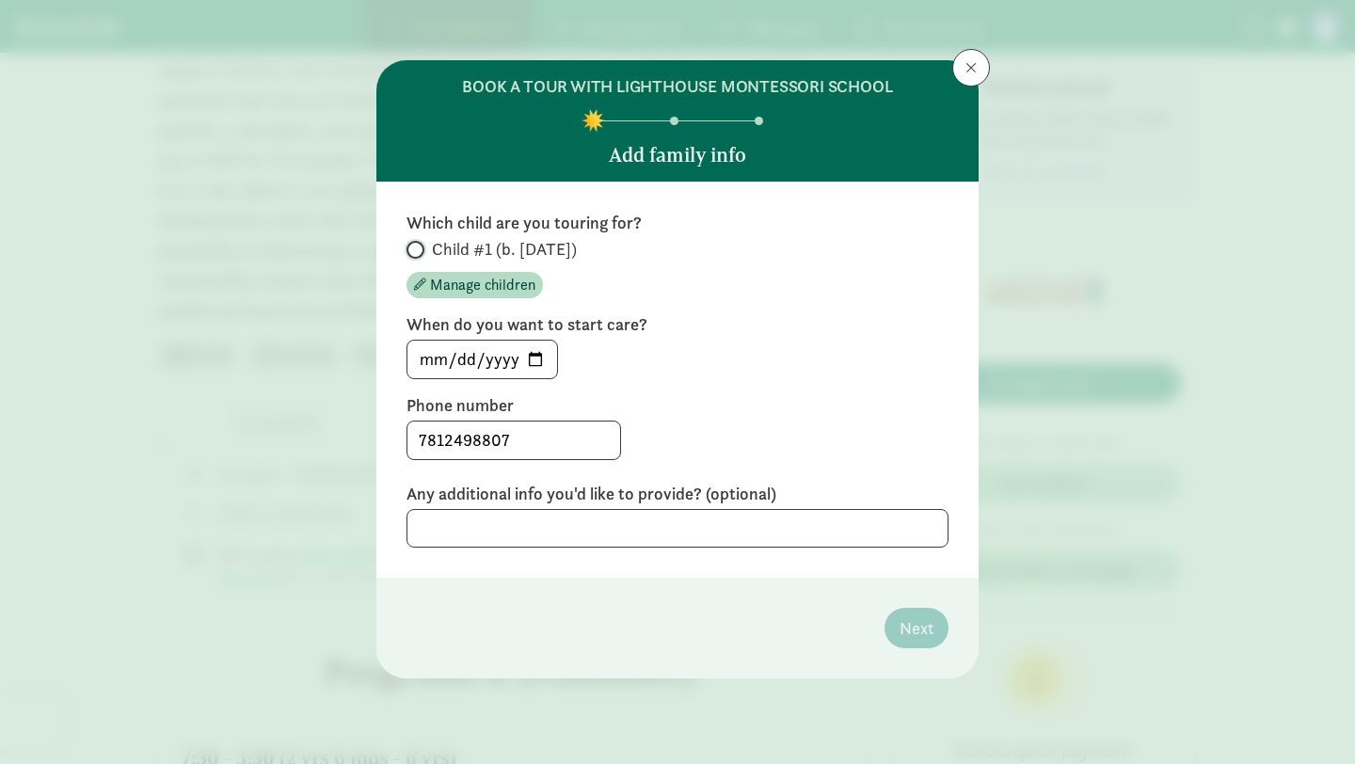
click at [413, 246] on input "Child #1 (b. January 2026)" at bounding box center [412, 250] width 12 height 12
radio input "true"
click at [531, 358] on input "2025-09-10" at bounding box center [482, 360] width 150 height 38
type input "2026-06-01"
click at [510, 523] on textarea at bounding box center [677, 528] width 542 height 39
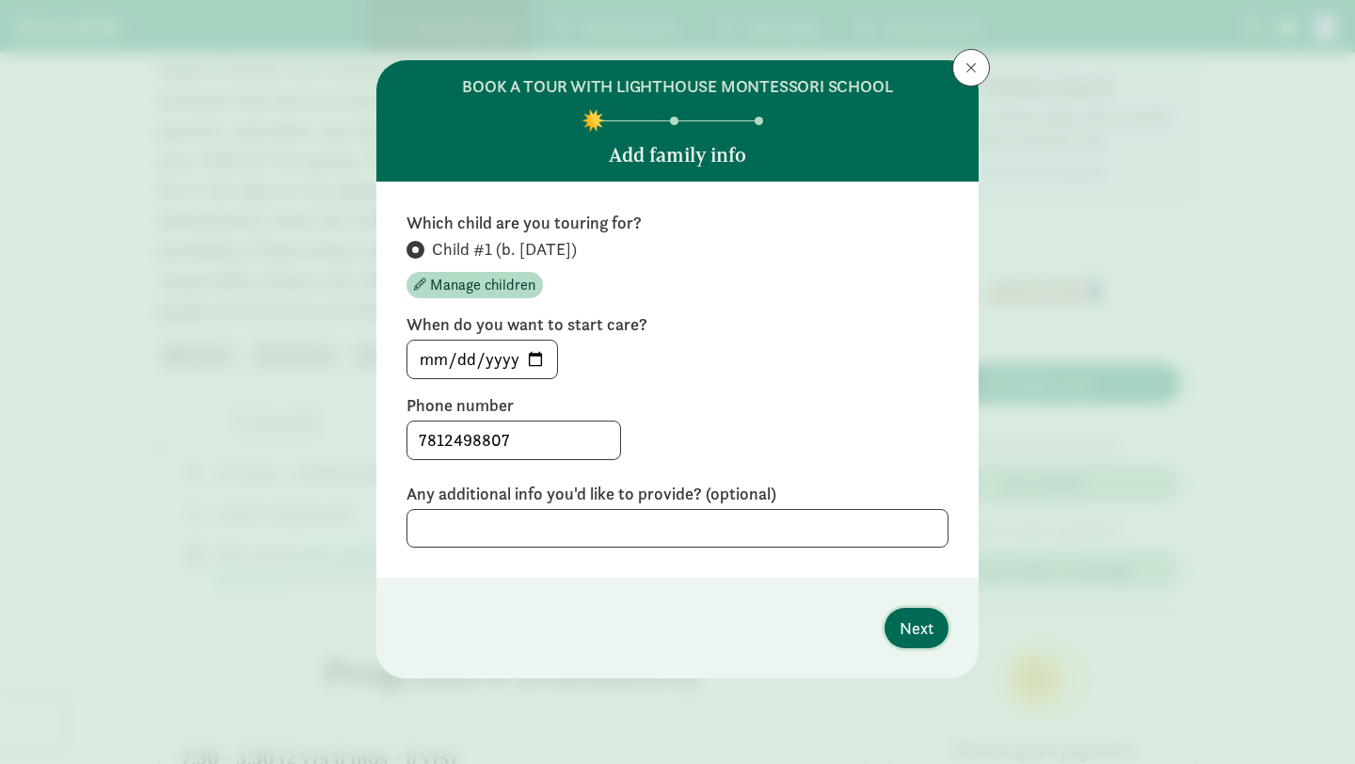
click at [907, 638] on span "Next" at bounding box center [916, 627] width 34 height 25
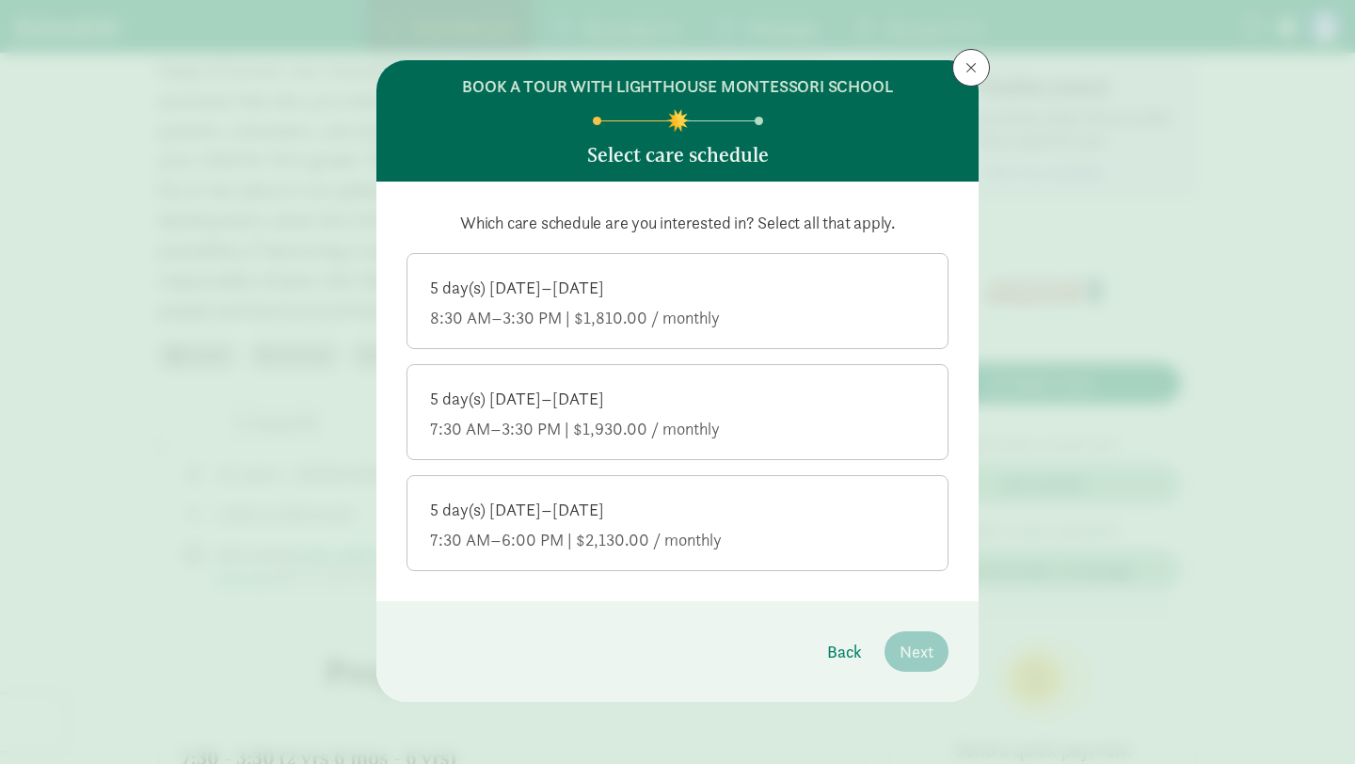
click at [776, 504] on div "5 day(s) Monday–Friday" at bounding box center [677, 510] width 495 height 23
click at [0, 0] on input "5 day(s) Monday–Friday 7:30 AM–6:00 PM | $2,130.00 / monthly" at bounding box center [0, 0] width 0 height 0
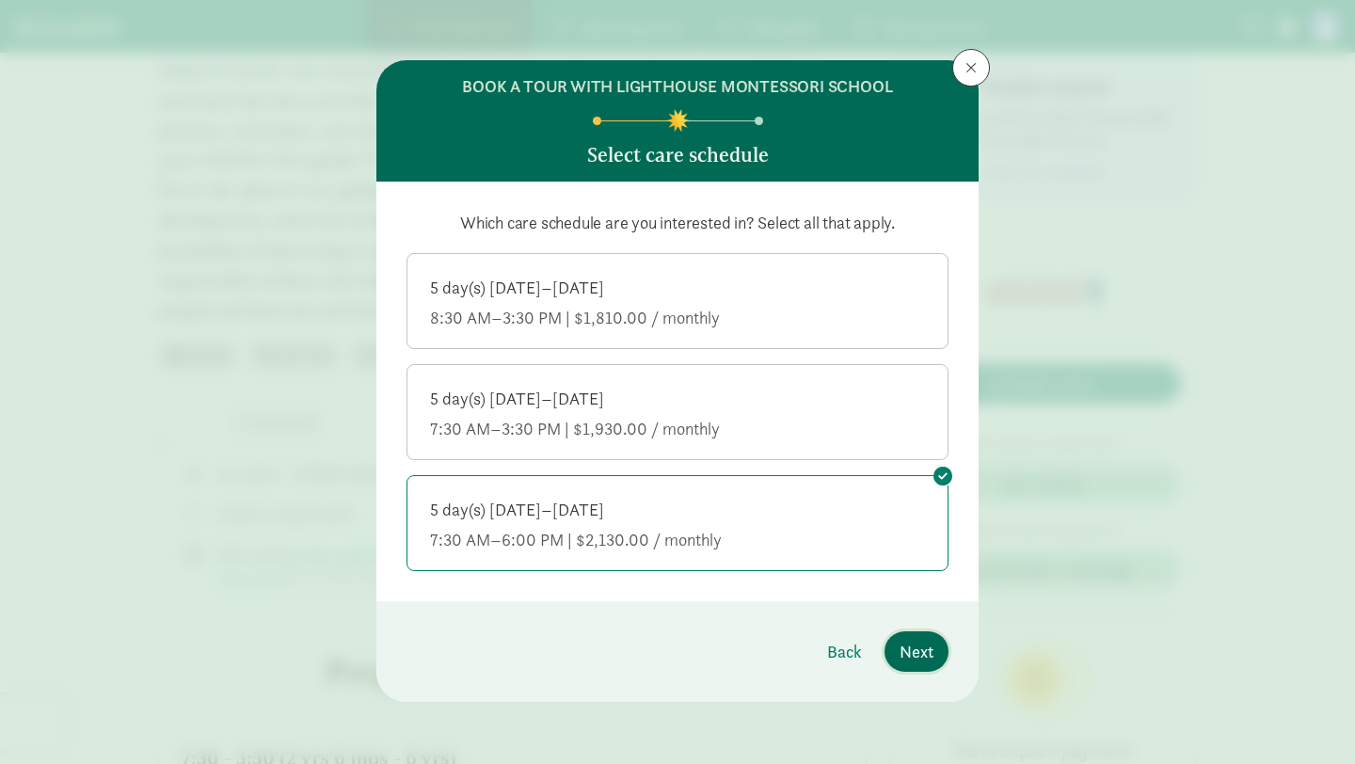
click at [918, 644] on span "Next" at bounding box center [916, 651] width 34 height 25
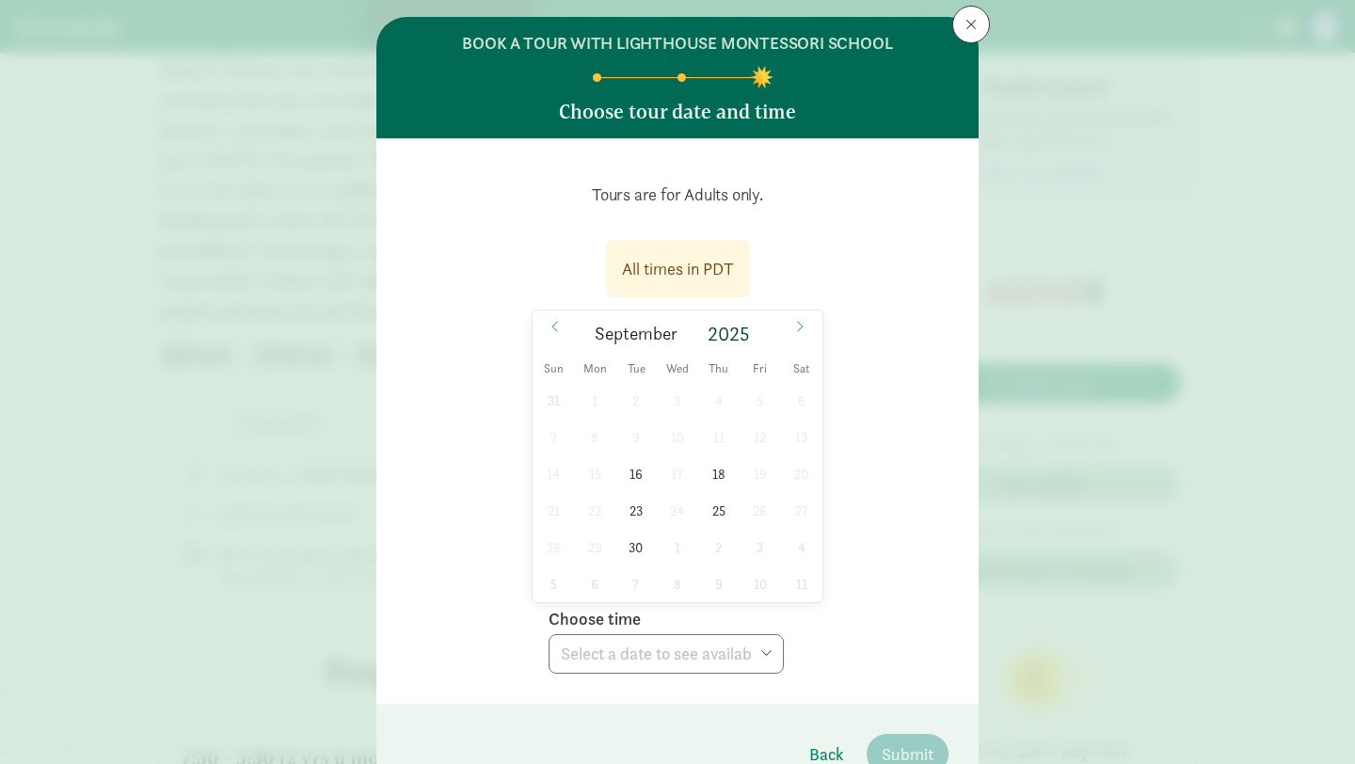
scroll to position [49, 0]
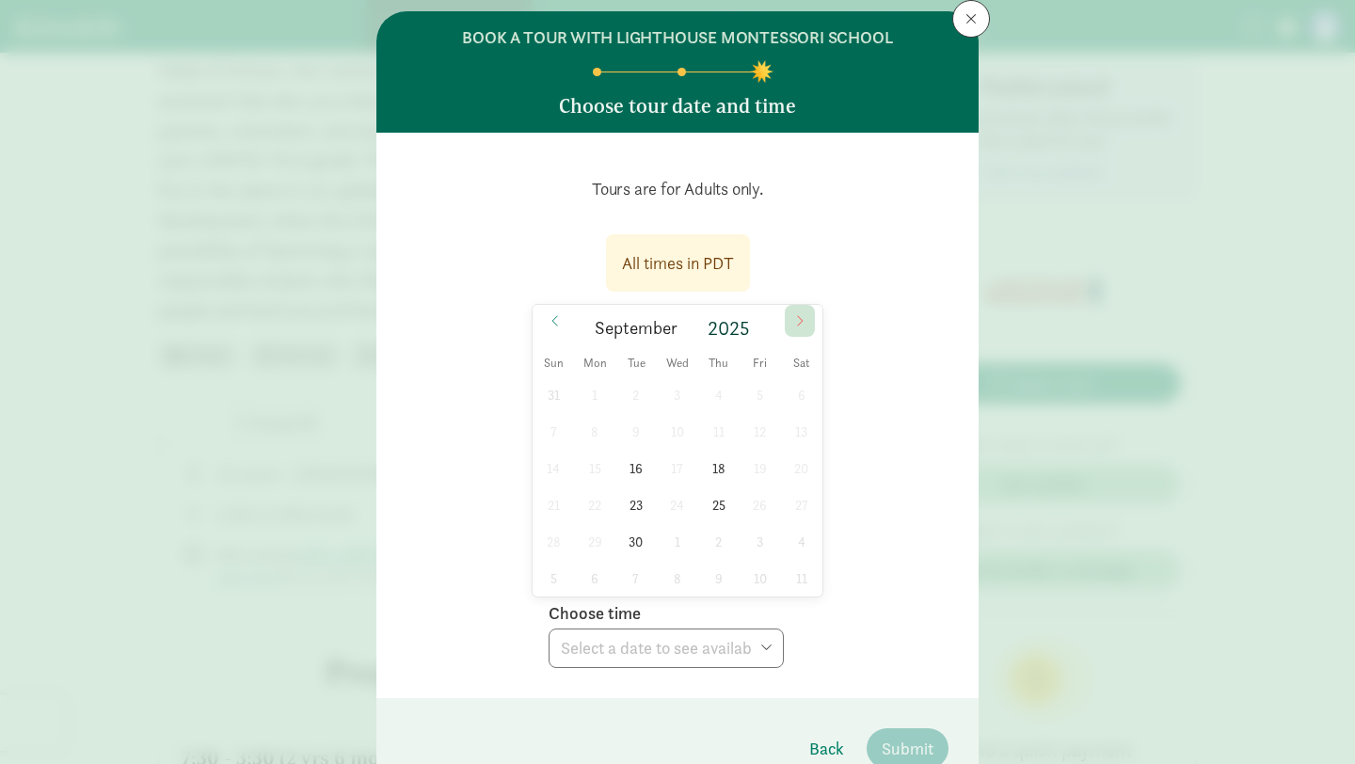
click at [799, 321] on icon at bounding box center [799, 320] width 11 height 13
click at [719, 398] on span "2" at bounding box center [718, 394] width 37 height 37
click at [721, 647] on select "Choose time 09:30 AM" at bounding box center [665, 648] width 235 height 40
click at [717, 433] on span "9" at bounding box center [718, 431] width 37 height 37
click at [686, 649] on select "Choose time 09:30 AM" at bounding box center [665, 648] width 235 height 40
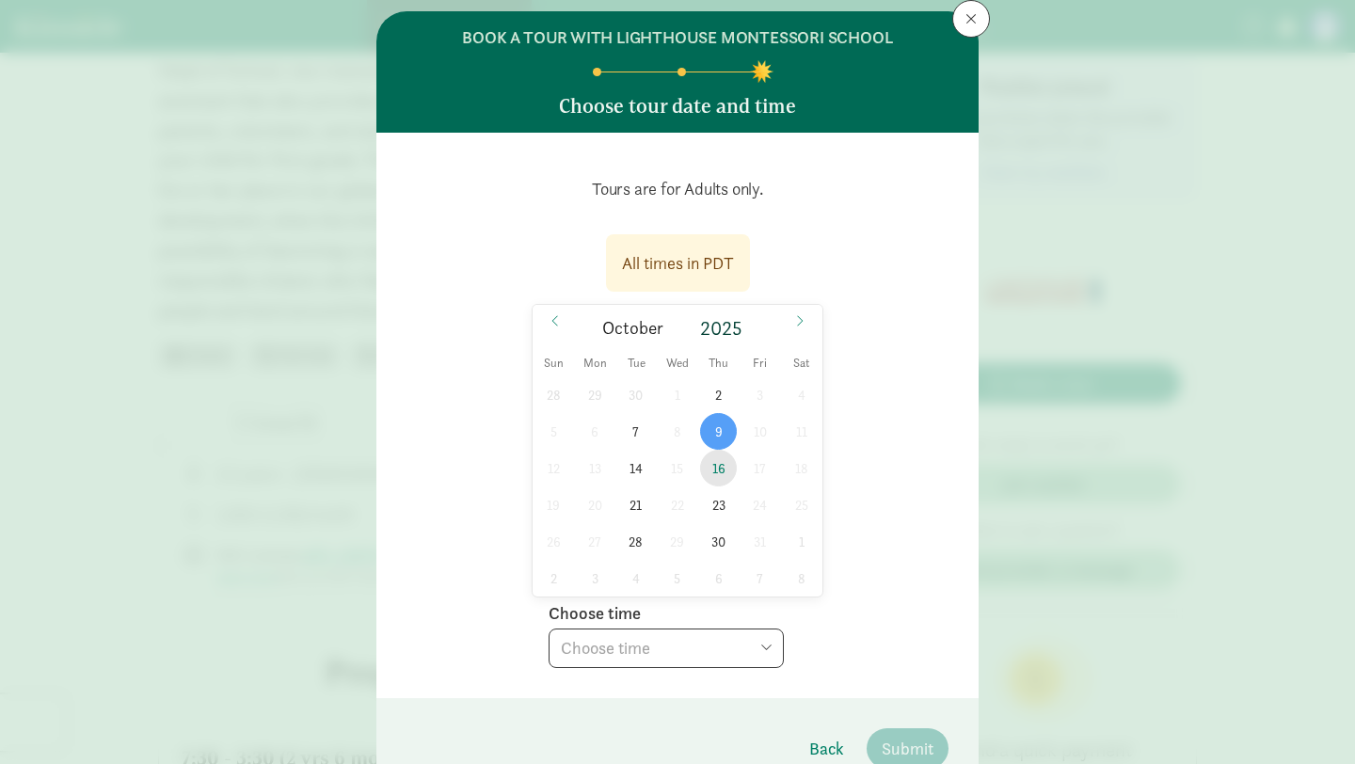
click at [726, 467] on span "16" at bounding box center [718, 468] width 37 height 37
click at [690, 650] on select "Choose time 09:30 AM" at bounding box center [665, 648] width 235 height 40
click at [638, 435] on span "7" at bounding box center [635, 431] width 37 height 37
click at [628, 658] on select "Choose time 09:30 AM" at bounding box center [665, 648] width 235 height 40
click at [638, 471] on span "14" at bounding box center [635, 468] width 37 height 37
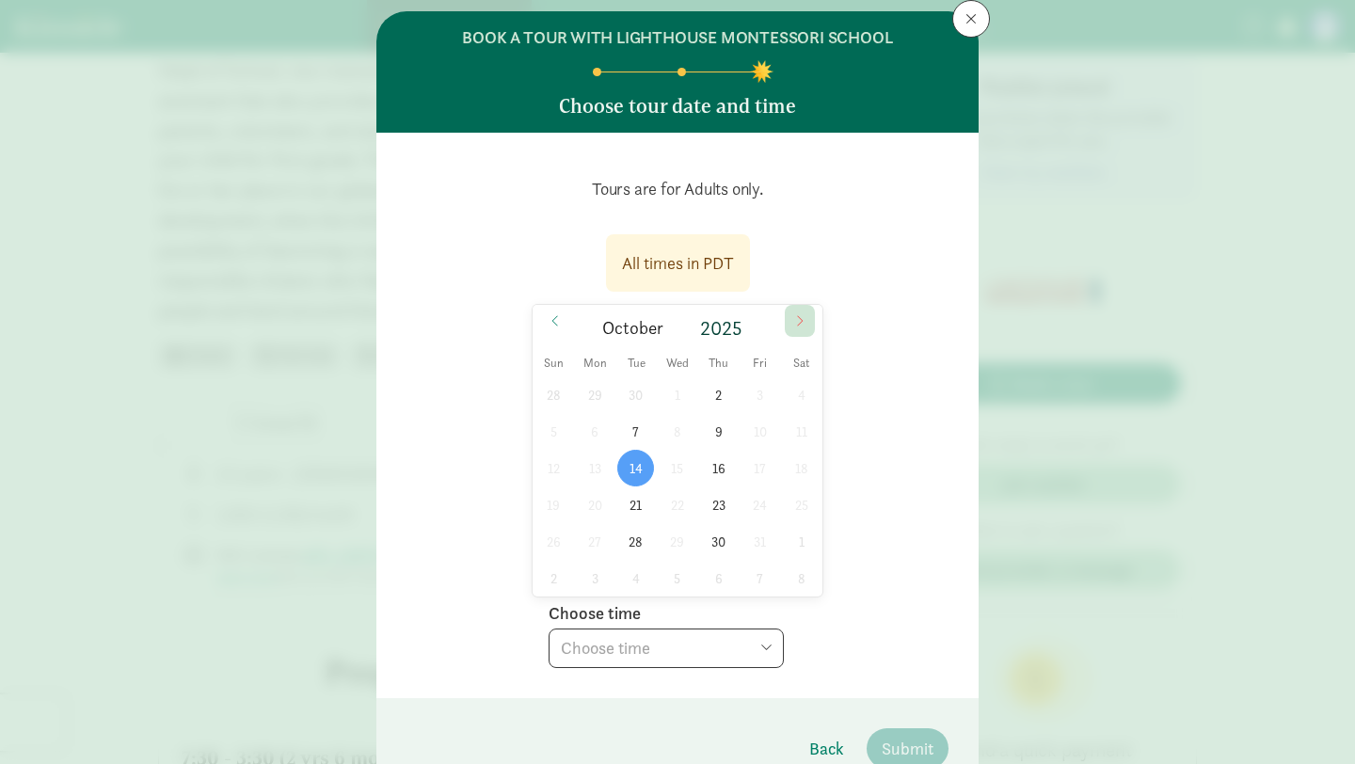
click at [797, 321] on icon at bounding box center [799, 320] width 11 height 13
click at [549, 320] on icon at bounding box center [554, 320] width 11 height 13
click at [717, 390] on span "2" at bounding box center [718, 394] width 37 height 37
click at [724, 642] on select "Choose time 09:30 AM" at bounding box center [665, 648] width 235 height 40
select select "2025-10-02T09:30:00.000-07:00"
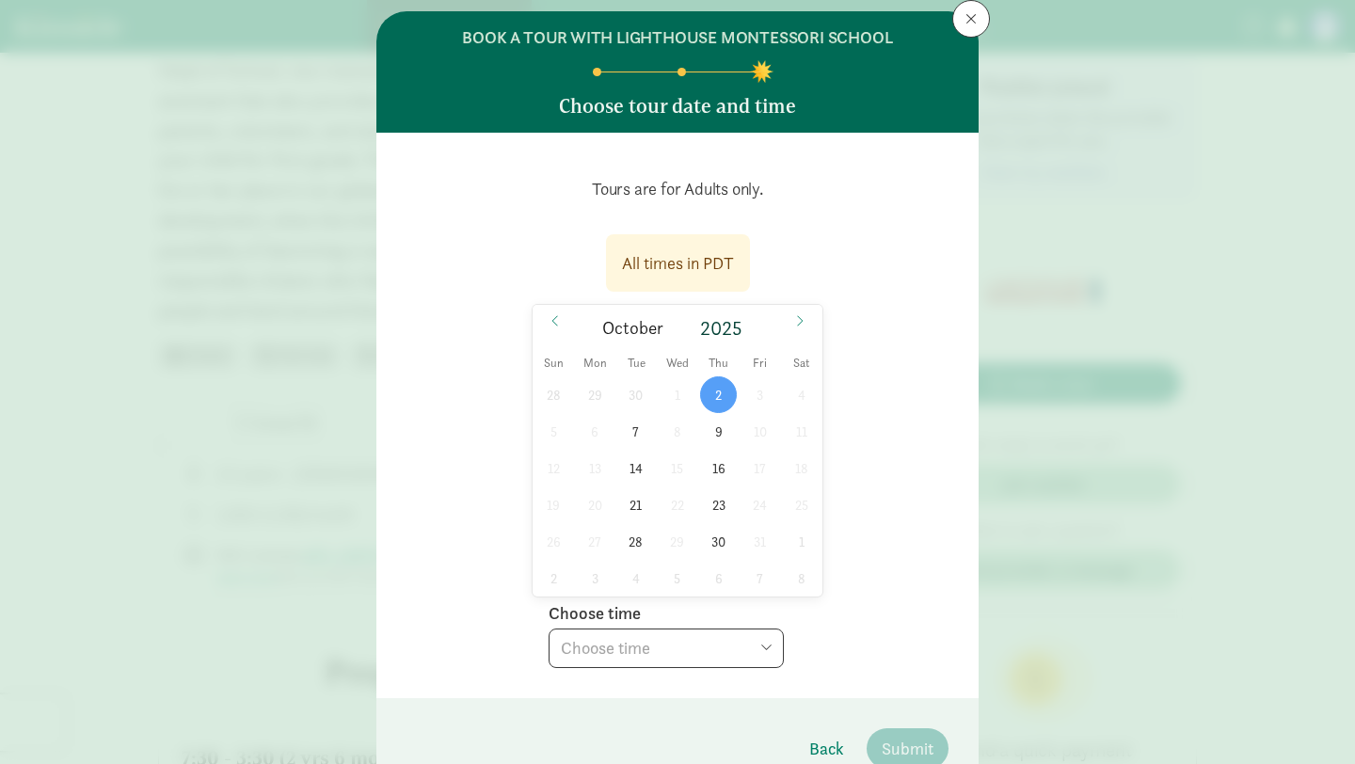
click at [548, 628] on select "Choose time 09:30 AM" at bounding box center [665, 648] width 235 height 40
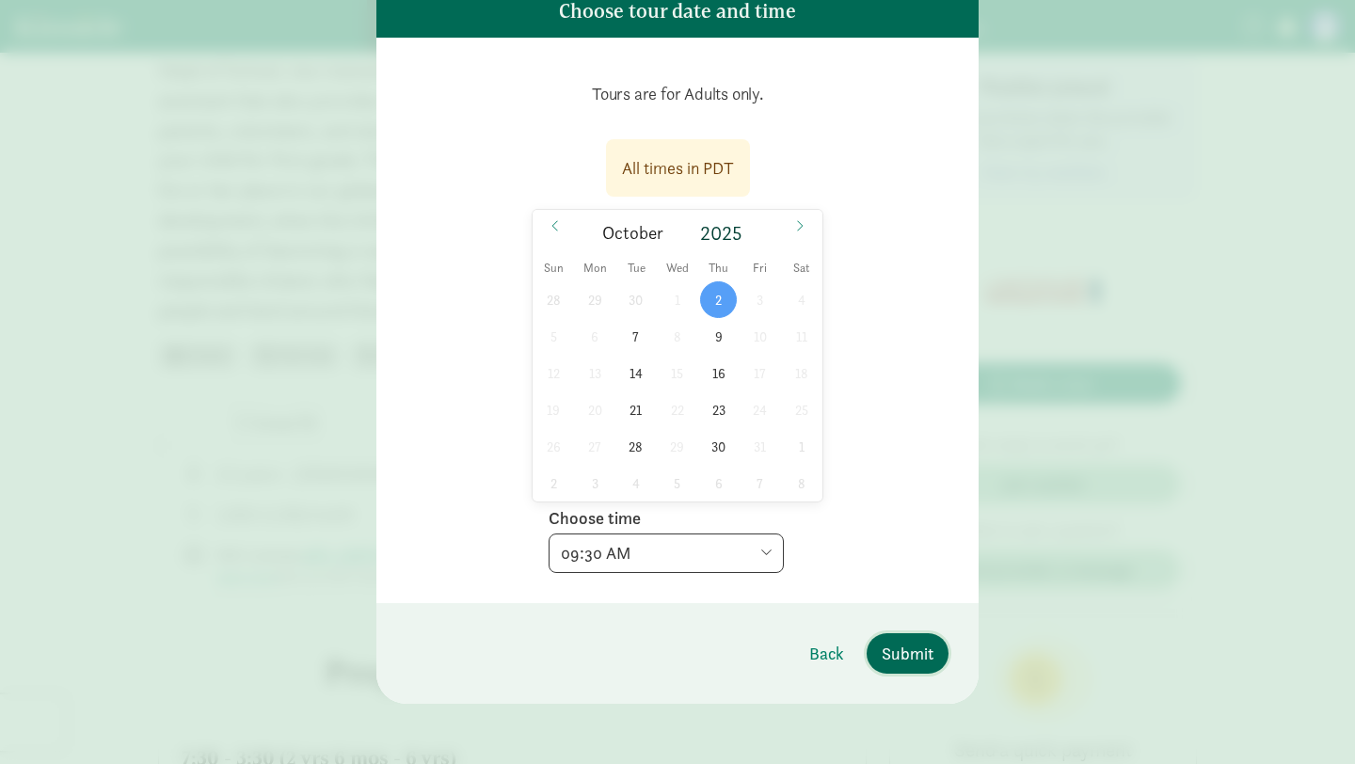
click at [905, 658] on span "Submit" at bounding box center [907, 653] width 52 height 25
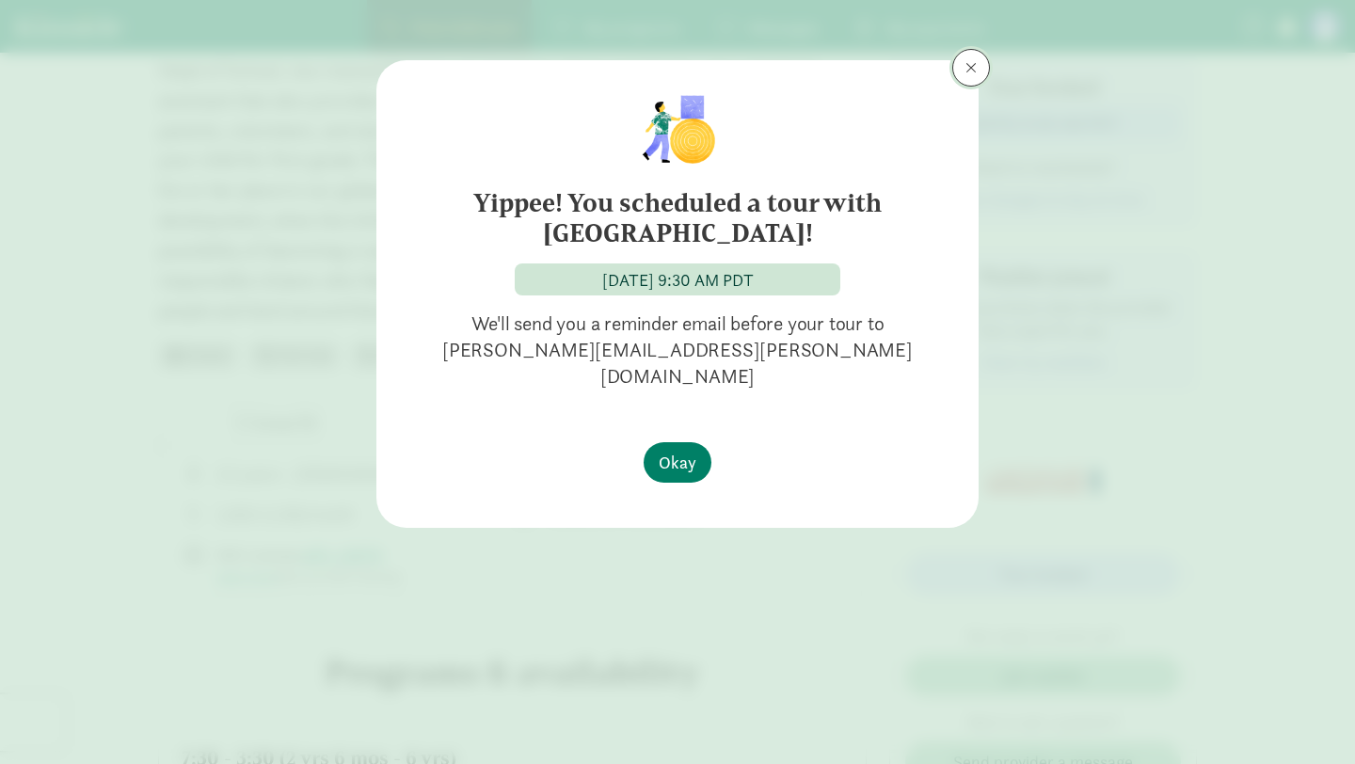
click at [967, 63] on span at bounding box center [970, 67] width 11 height 15
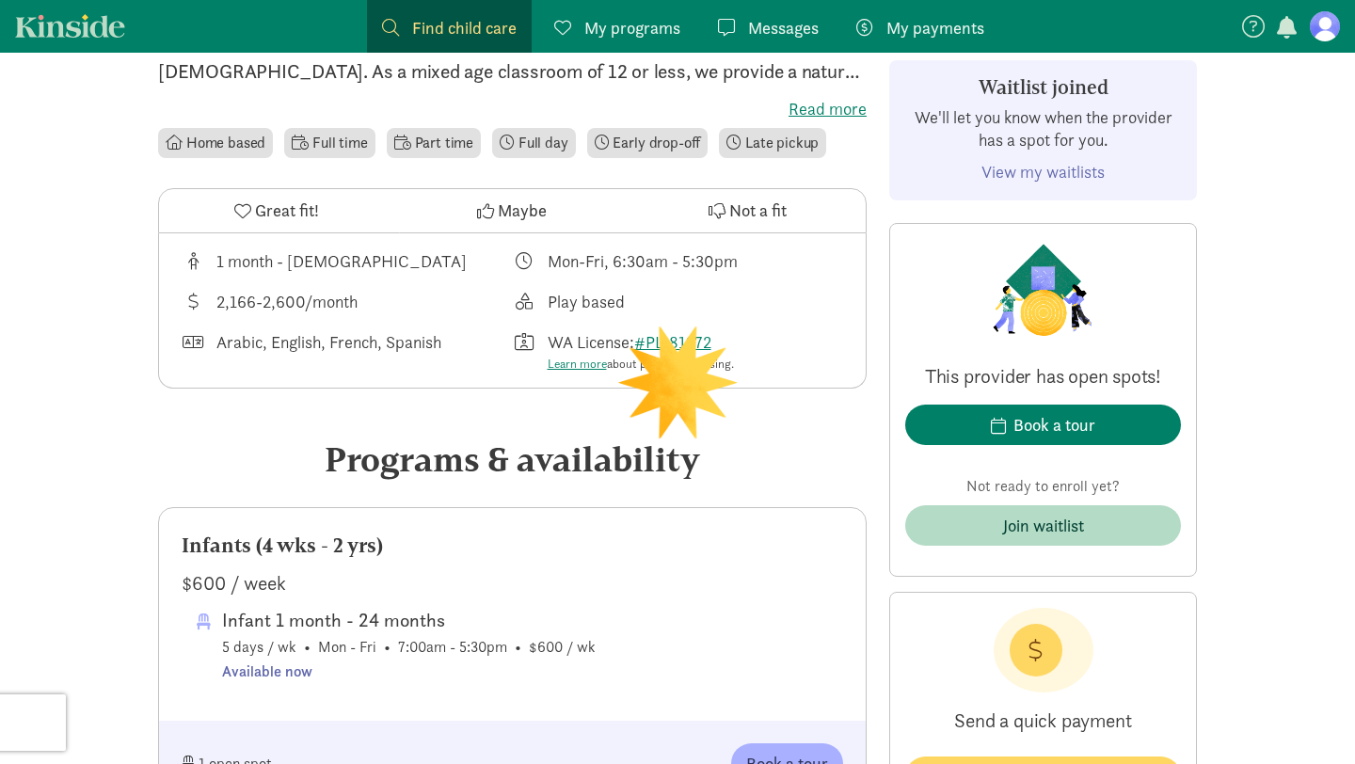
scroll to position [541, 0]
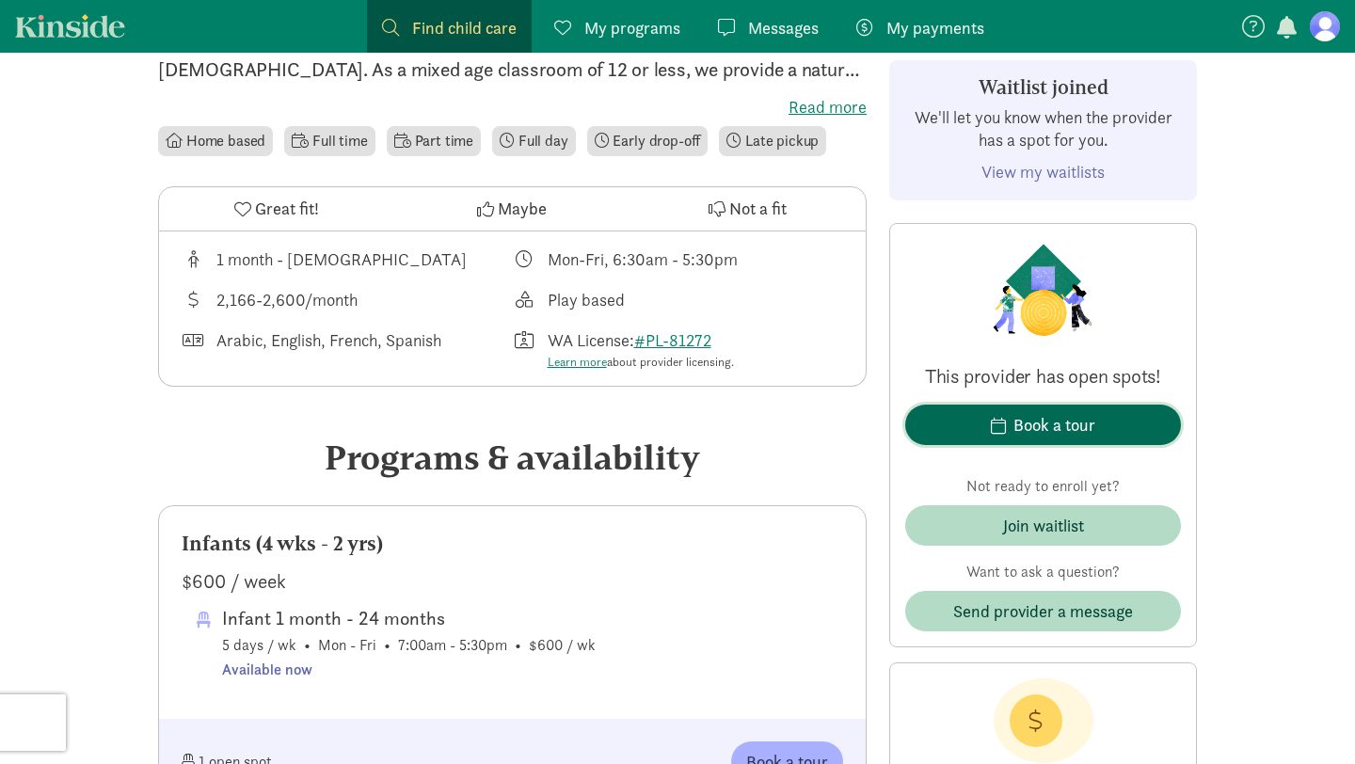
click at [1030, 424] on div "Book a tour" at bounding box center [1054, 424] width 82 height 25
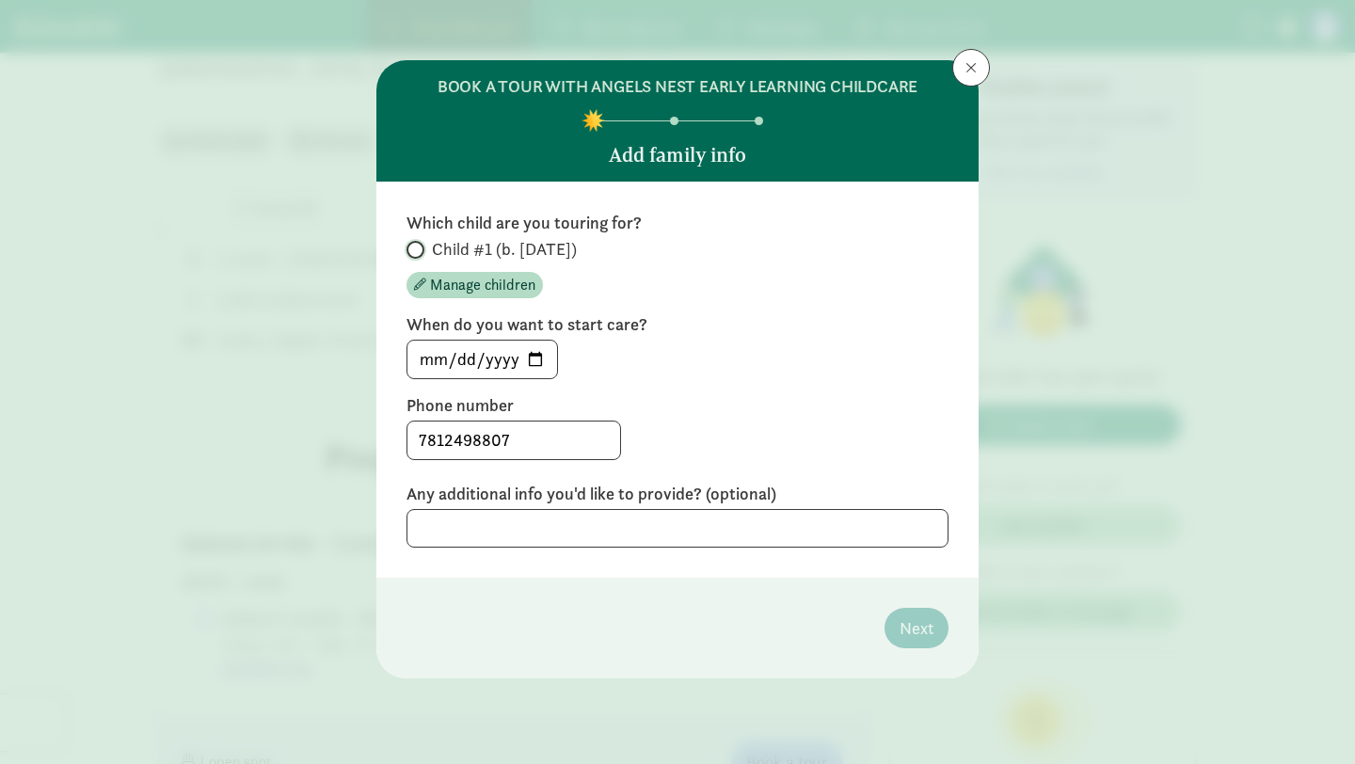
click at [417, 246] on input "Child #1 (b. [DATE])" at bounding box center [412, 250] width 12 height 12
radio input "true"
click at [532, 357] on input "[DATE]" at bounding box center [482, 360] width 150 height 38
type input "[DATE]"
click at [922, 624] on span "Next" at bounding box center [916, 627] width 34 height 25
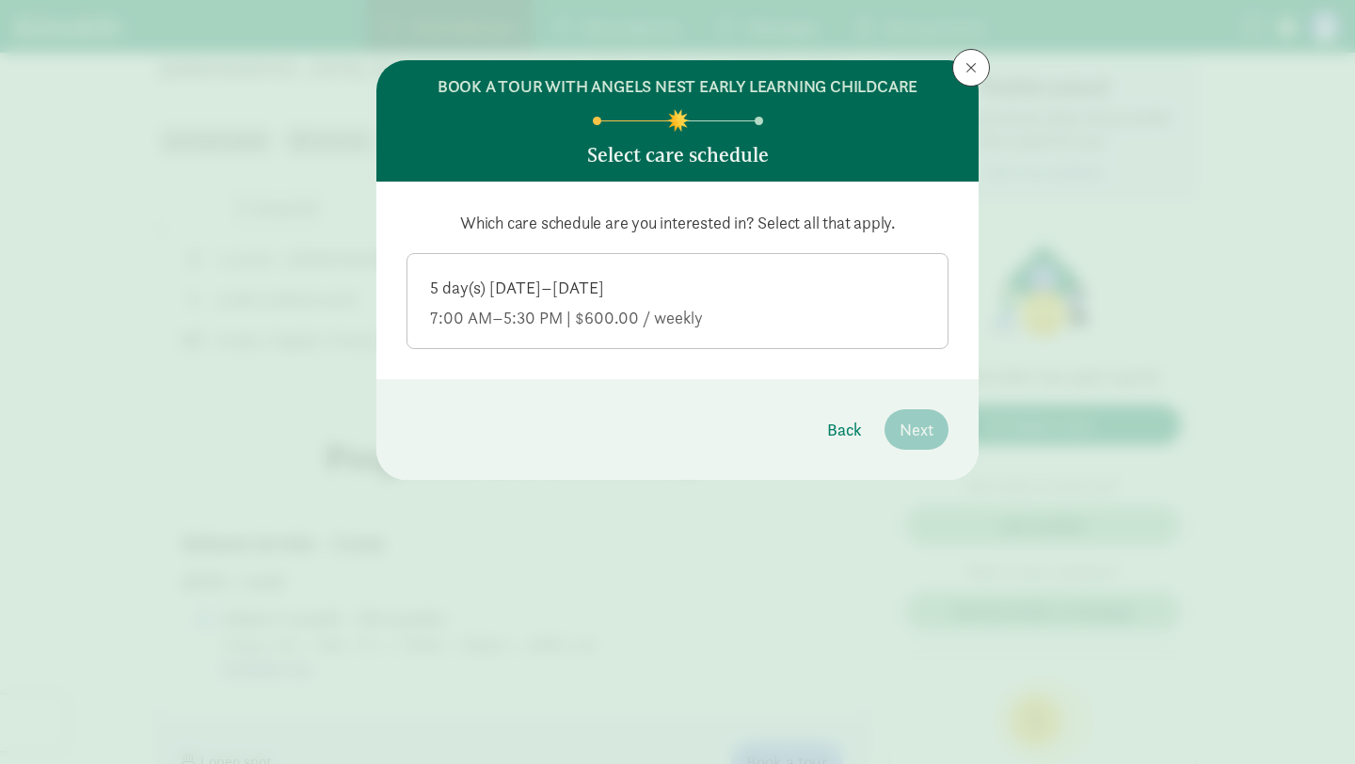
click at [832, 327] on div "7:00 AM–5:30 PM | $600.00 / weekly" at bounding box center [677, 318] width 495 height 23
click at [0, 0] on input "5 day(s) [DATE]–[DATE] 7:00 AM–5:30 PM | $600.00 / weekly" at bounding box center [0, 0] width 0 height 0
click at [934, 425] on button "Next" at bounding box center [916, 429] width 64 height 40
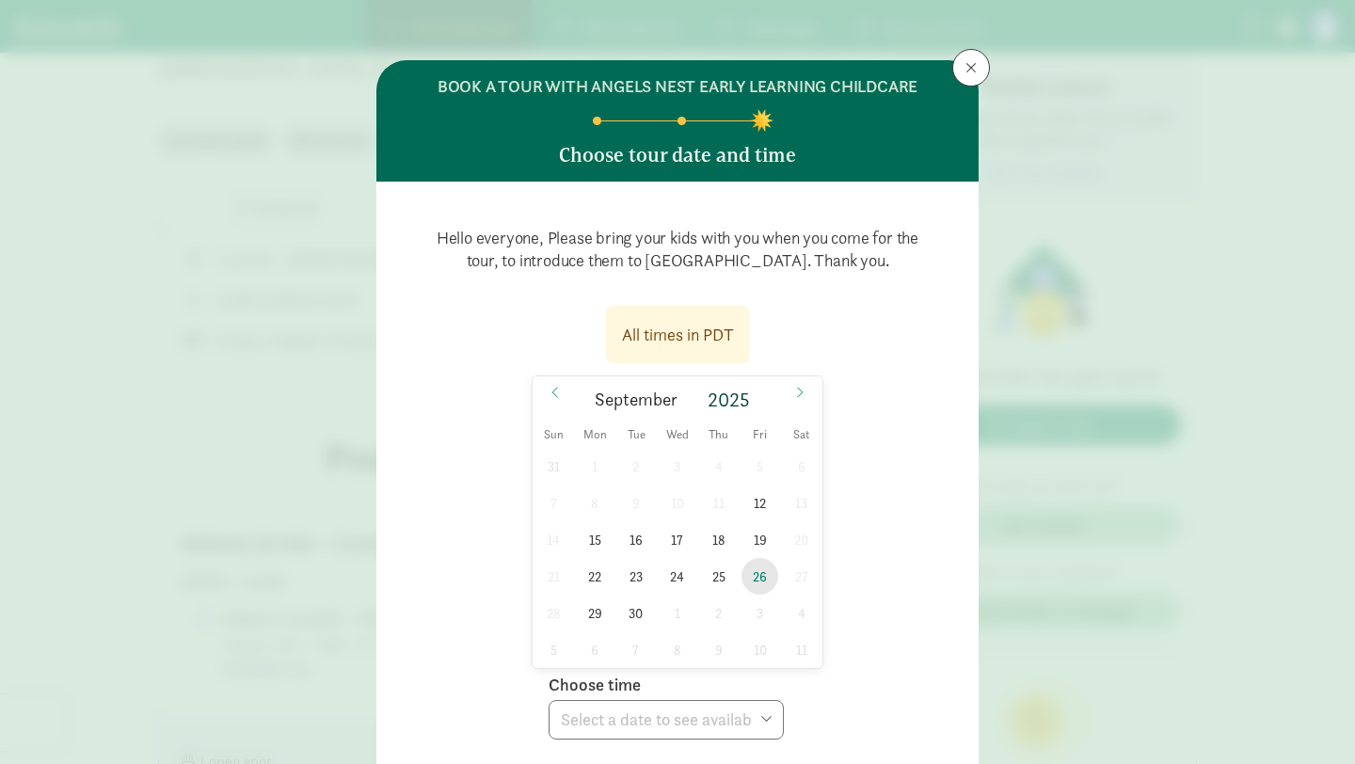
click at [755, 575] on span "26" at bounding box center [759, 576] width 37 height 37
click at [699, 723] on select "Choose time 05:00 PM 05:30 PM" at bounding box center [665, 720] width 235 height 40
click at [769, 531] on span "19" at bounding box center [759, 539] width 37 height 37
click at [726, 709] on select "Choose time 05:00 PM 05:30 PM" at bounding box center [665, 720] width 235 height 40
click at [722, 533] on span "18" at bounding box center [718, 539] width 37 height 37
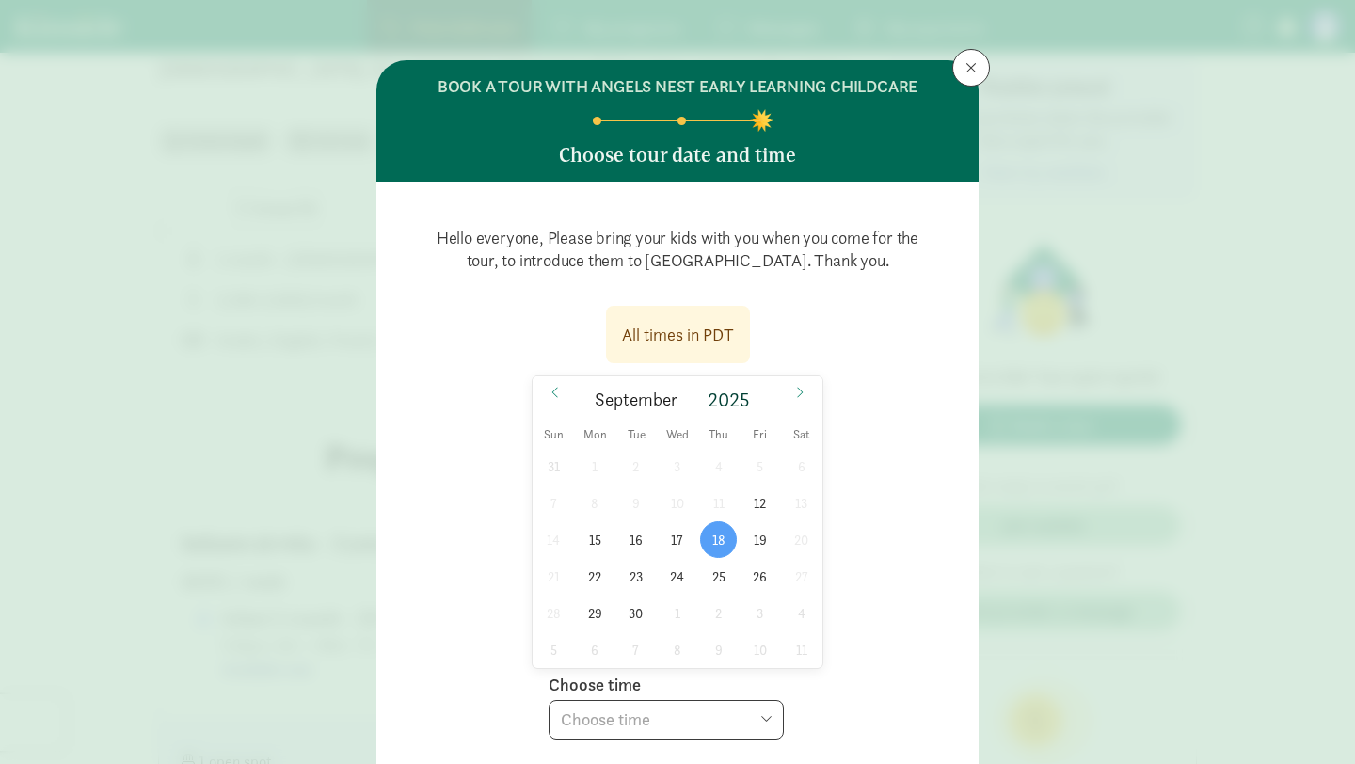
click at [692, 720] on select "Choose time 05:00 PM 05:30 PM" at bounding box center [665, 720] width 235 height 40
click at [800, 396] on icon at bounding box center [799, 392] width 11 height 13
click at [759, 469] on span "3" at bounding box center [759, 466] width 37 height 37
click at [702, 715] on select "Choose time 05:00 PM 05:30 PM" at bounding box center [665, 720] width 235 height 40
click at [607, 498] on span "6" at bounding box center [595, 502] width 37 height 37
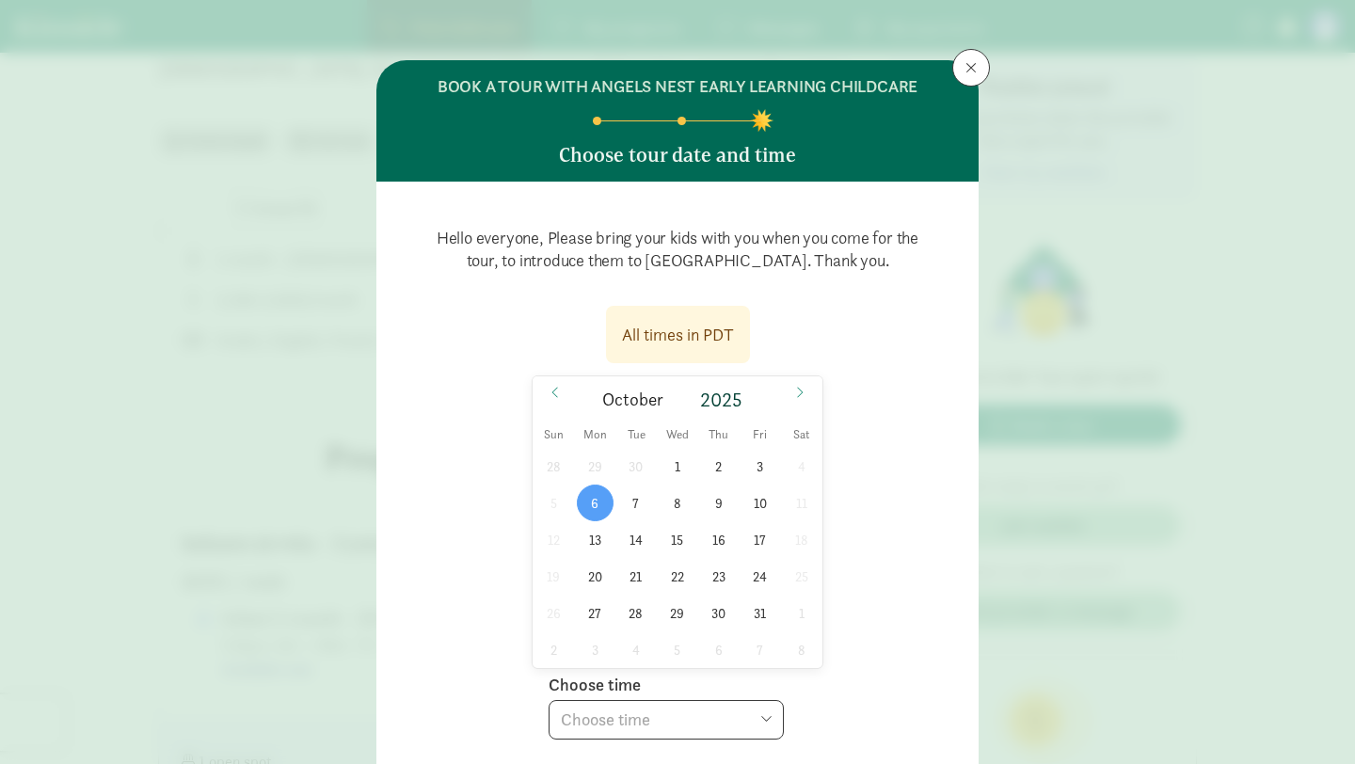
click at [624, 726] on select "Choose time 05:00 PM 05:30 PM" at bounding box center [665, 720] width 235 height 40
select select "[DATE]T17:30:00.000-07:00"
click at [548, 700] on select "Choose time 05:00 PM 05:30 PM" at bounding box center [665, 720] width 235 height 40
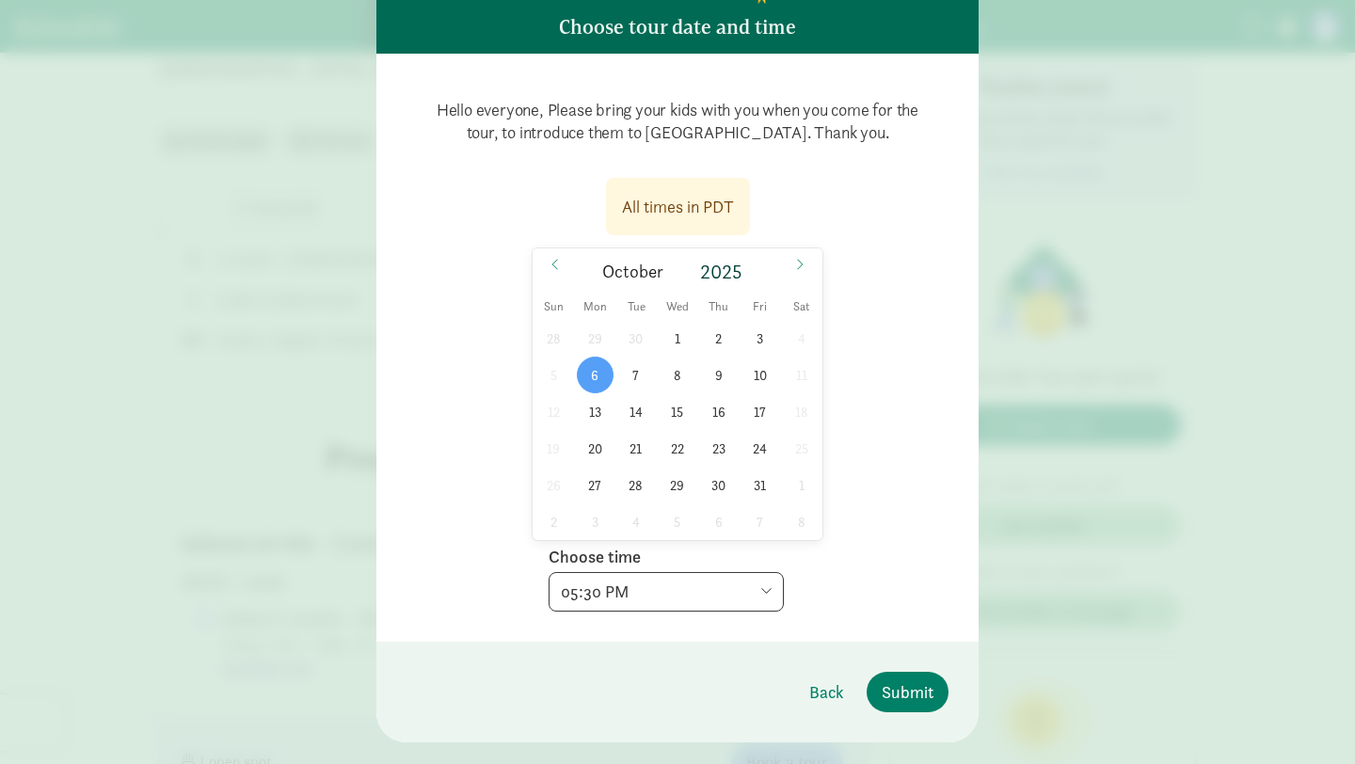
scroll to position [124, 0]
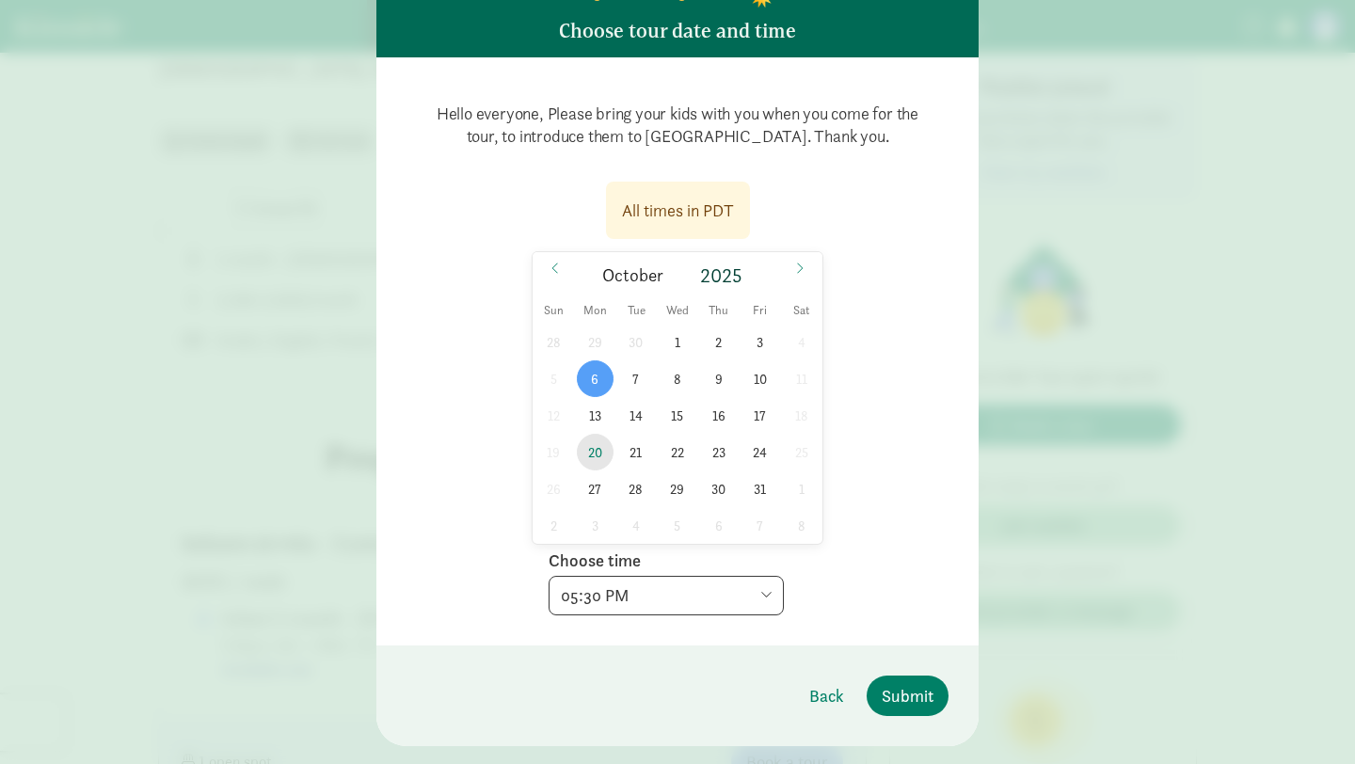
click at [599, 453] on span "20" at bounding box center [595, 452] width 37 height 37
click at [716, 487] on span "30" at bounding box center [718, 488] width 37 height 37
click at [595, 488] on span "27" at bounding box center [595, 488] width 37 height 37
click at [598, 605] on select "Choose time 05:00 PM 05:30 PM" at bounding box center [665, 596] width 235 height 40
select select "[DATE]T17:30:00.000-07:00"
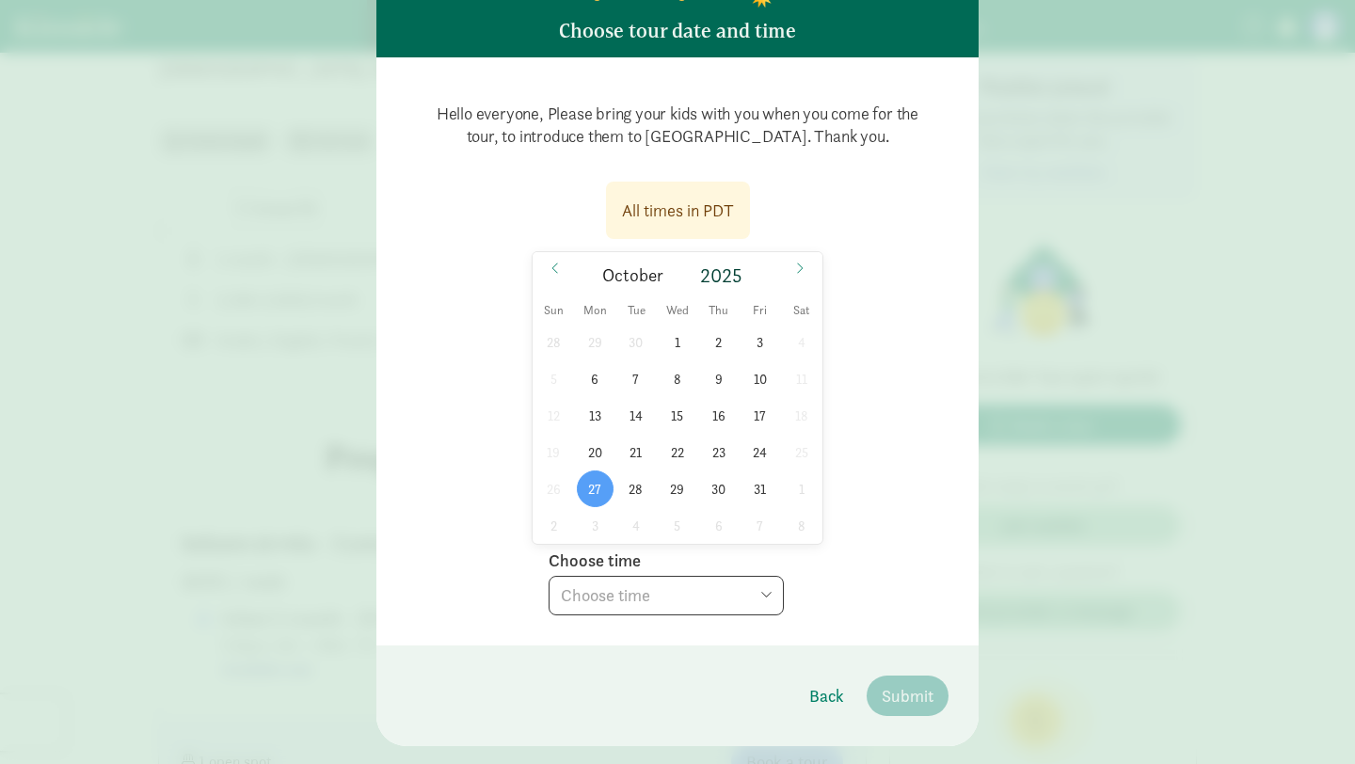
click at [548, 576] on select "Choose time 05:00 PM 05:30 PM" at bounding box center [665, 596] width 235 height 40
click at [924, 700] on span "Submit" at bounding box center [907, 695] width 52 height 25
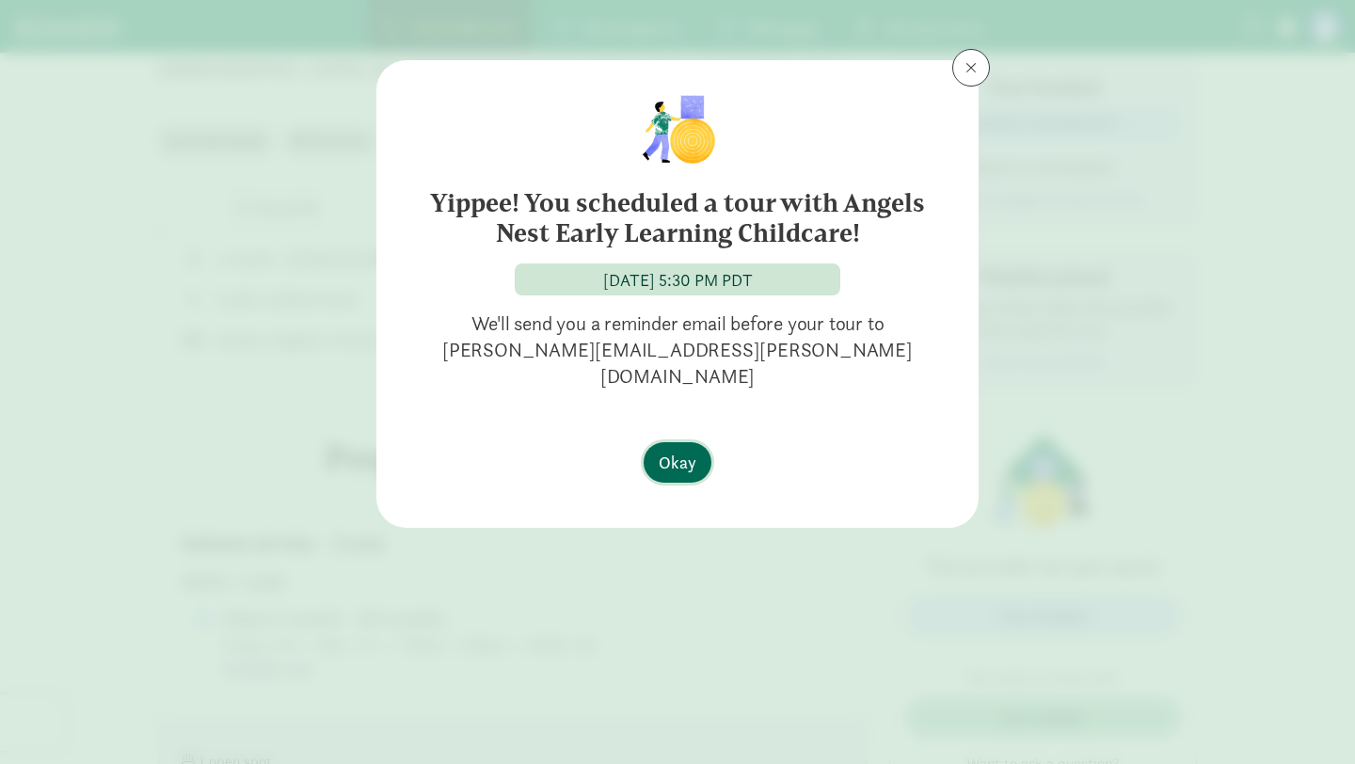
click at [690, 450] on span "Okay" at bounding box center [677, 462] width 38 height 25
